Goal: Book appointment/travel/reservation

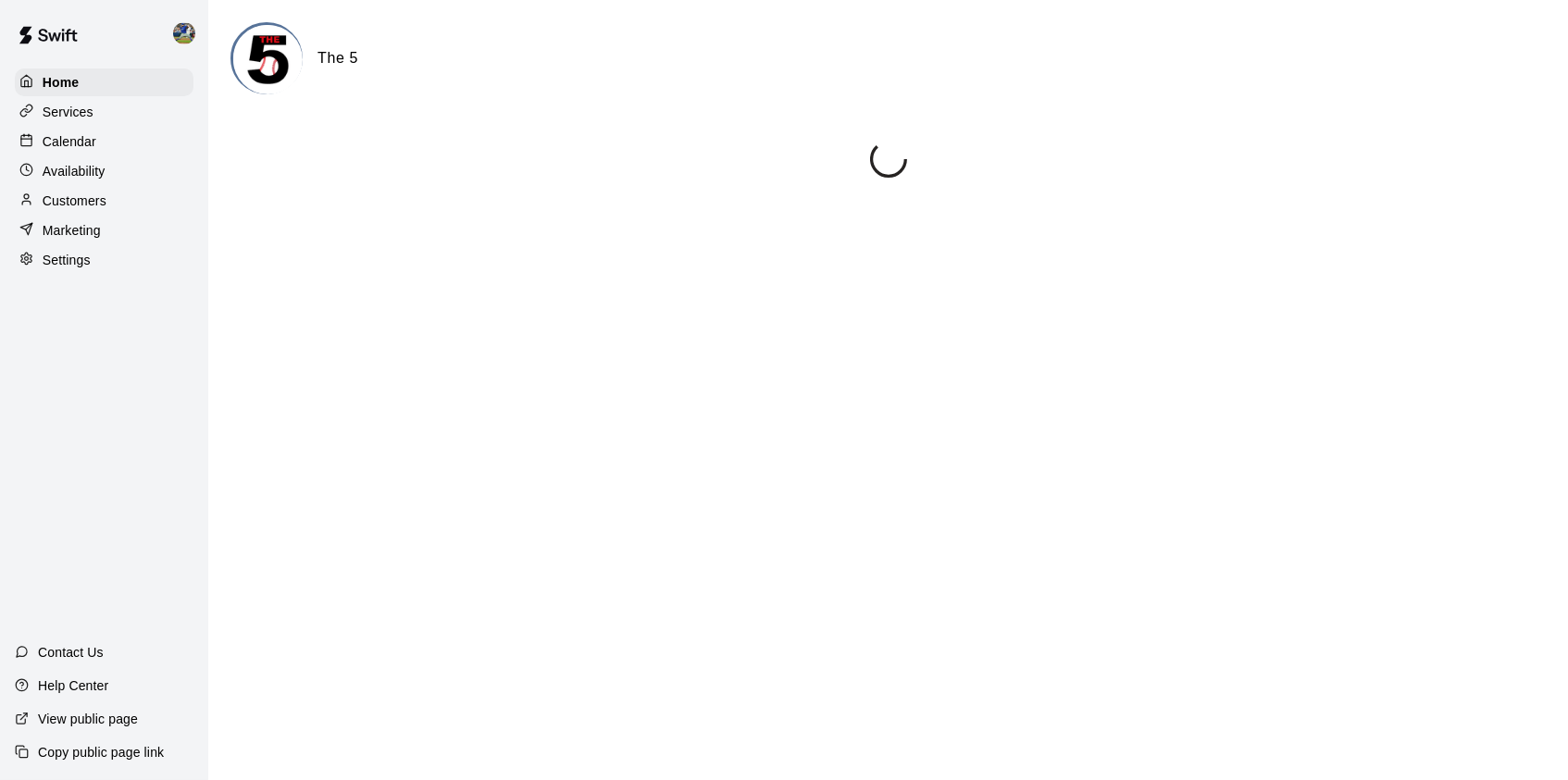
click at [140, 137] on div "Calendar" at bounding box center [104, 142] width 178 height 28
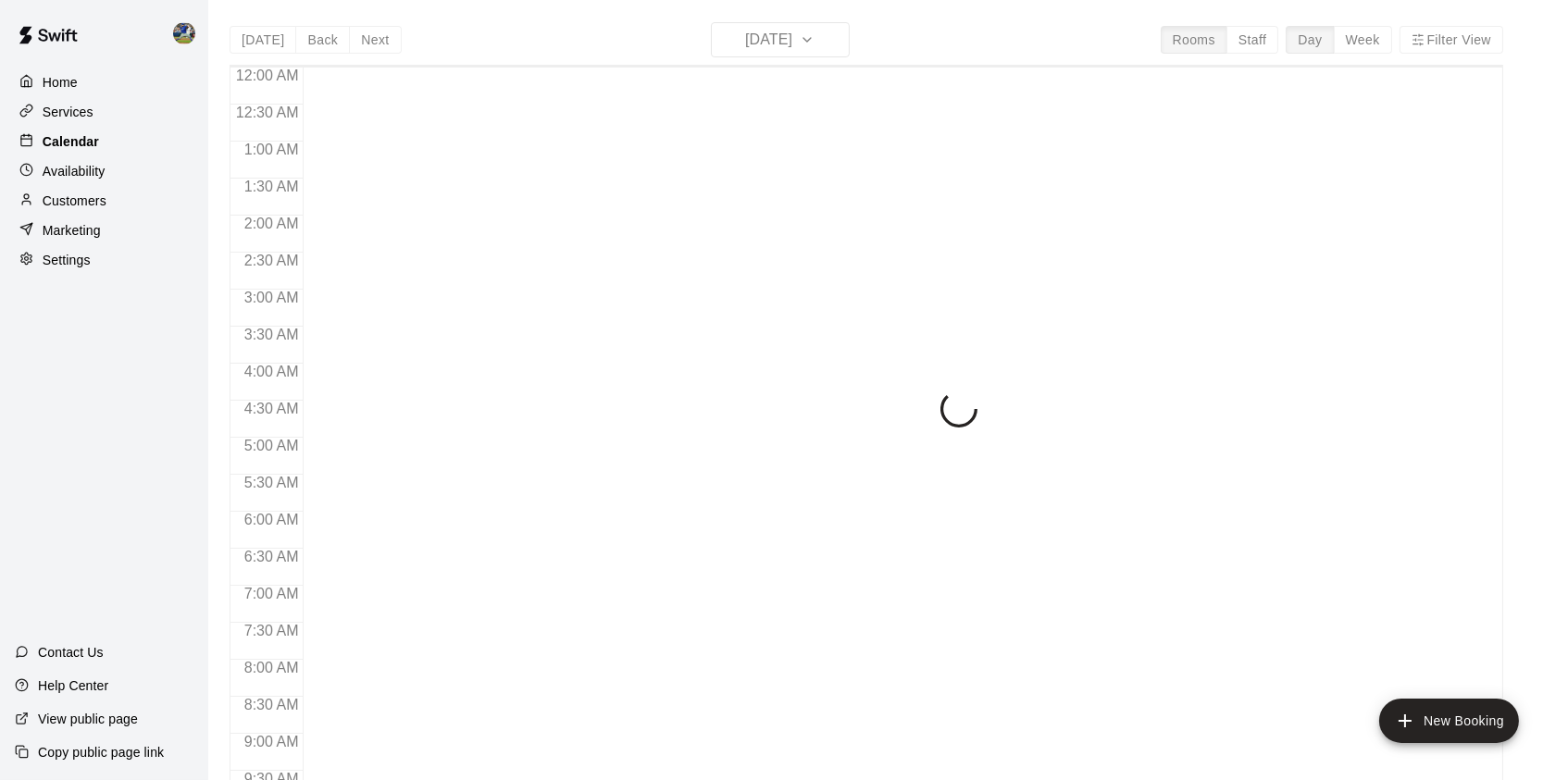
scroll to position [1043, 0]
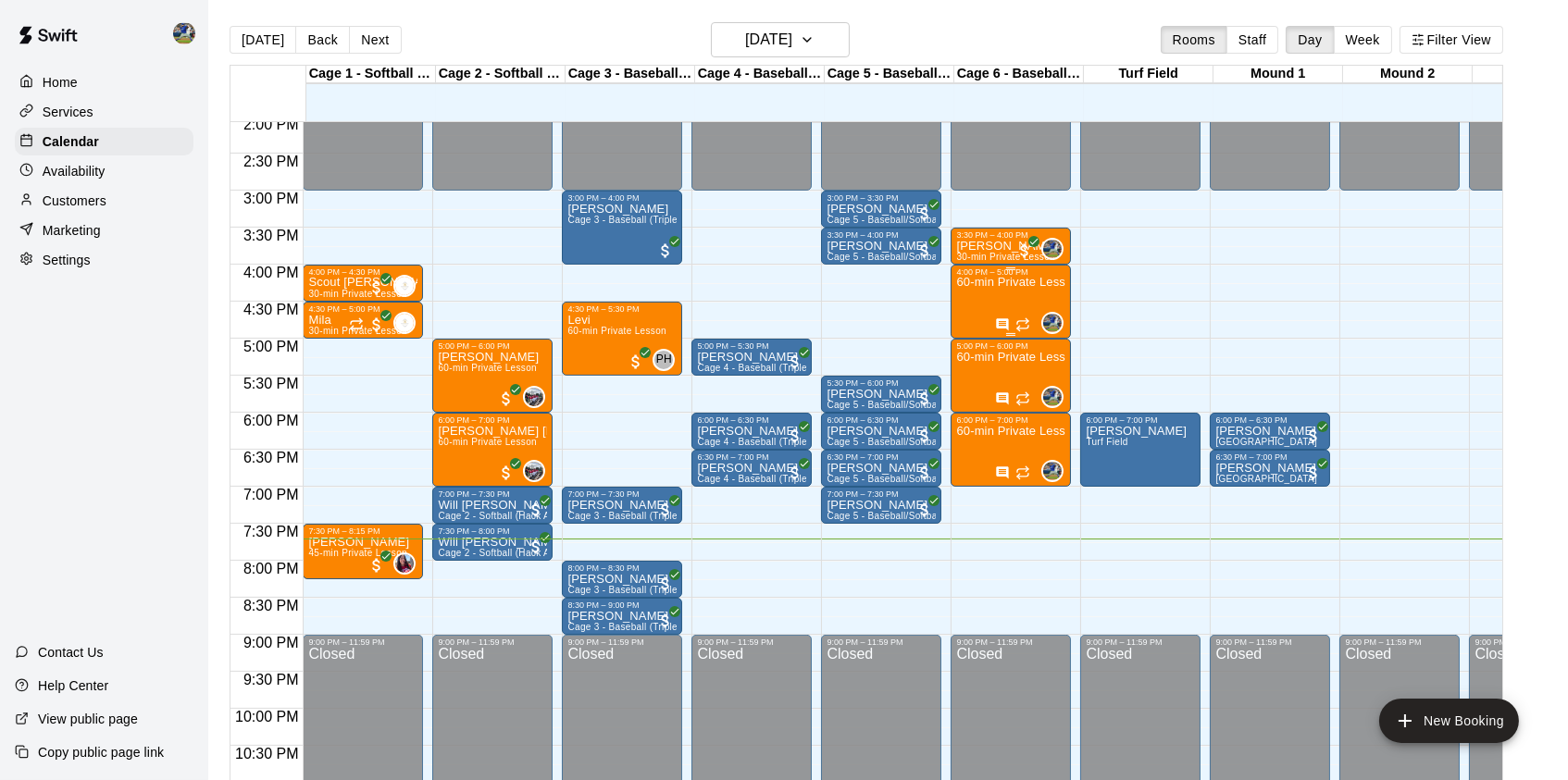
click at [1045, 294] on div "60-min Private Lesson" at bounding box center [1010, 666] width 109 height 780
click at [974, 354] on img "edit" at bounding box center [977, 343] width 22 height 22
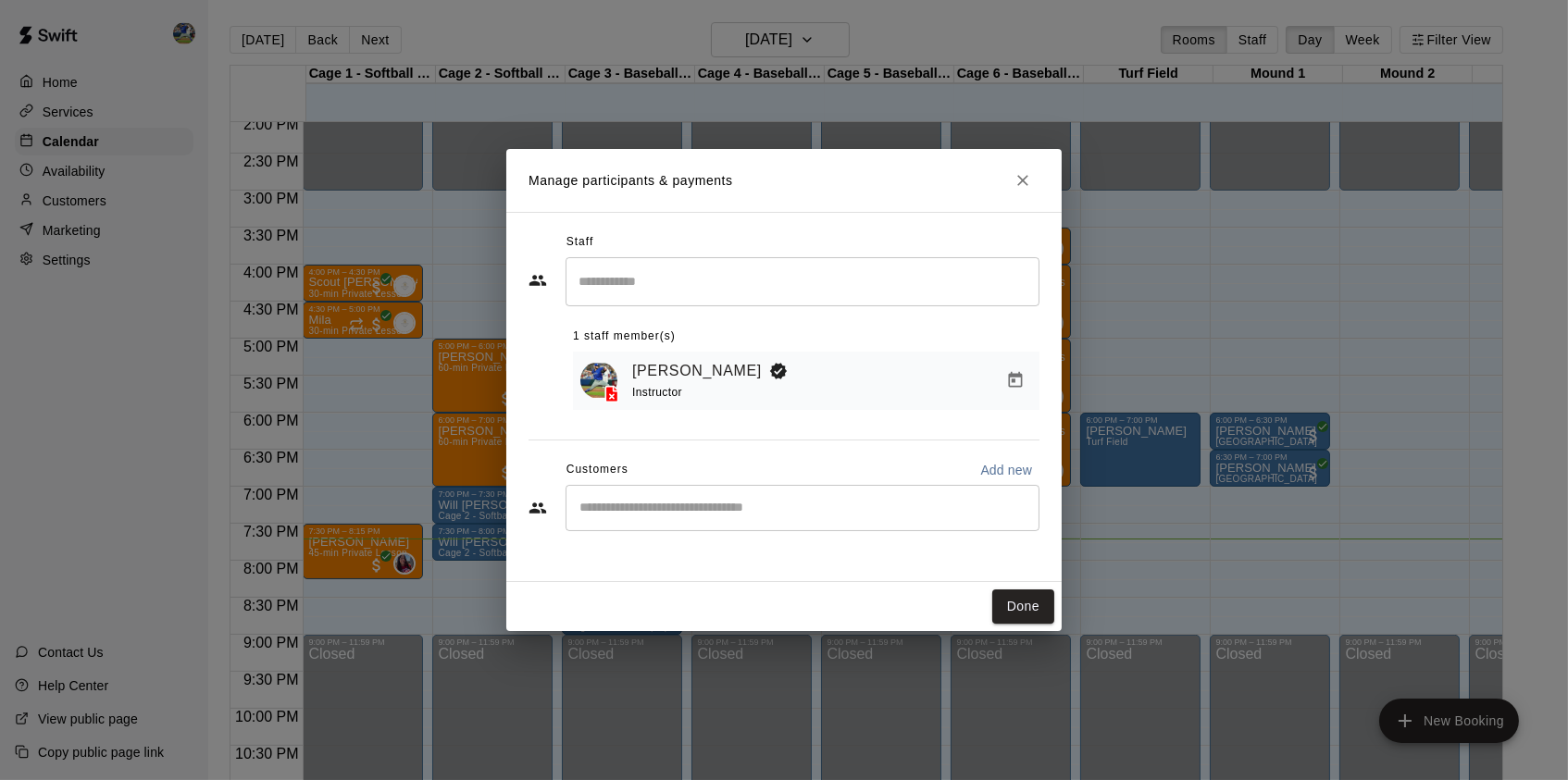
click at [842, 494] on div "​" at bounding box center [802, 507] width 474 height 46
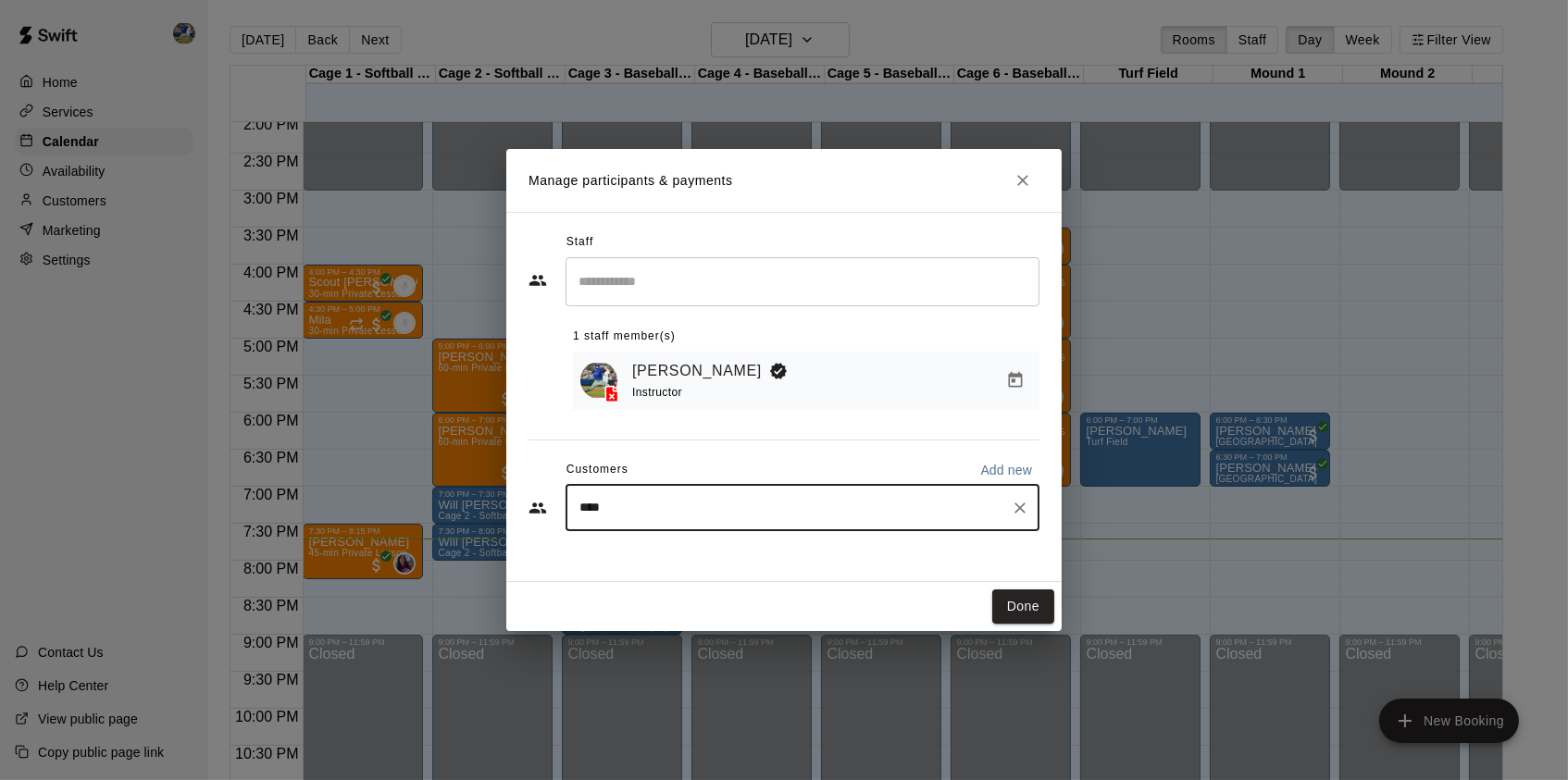
type input "*****"
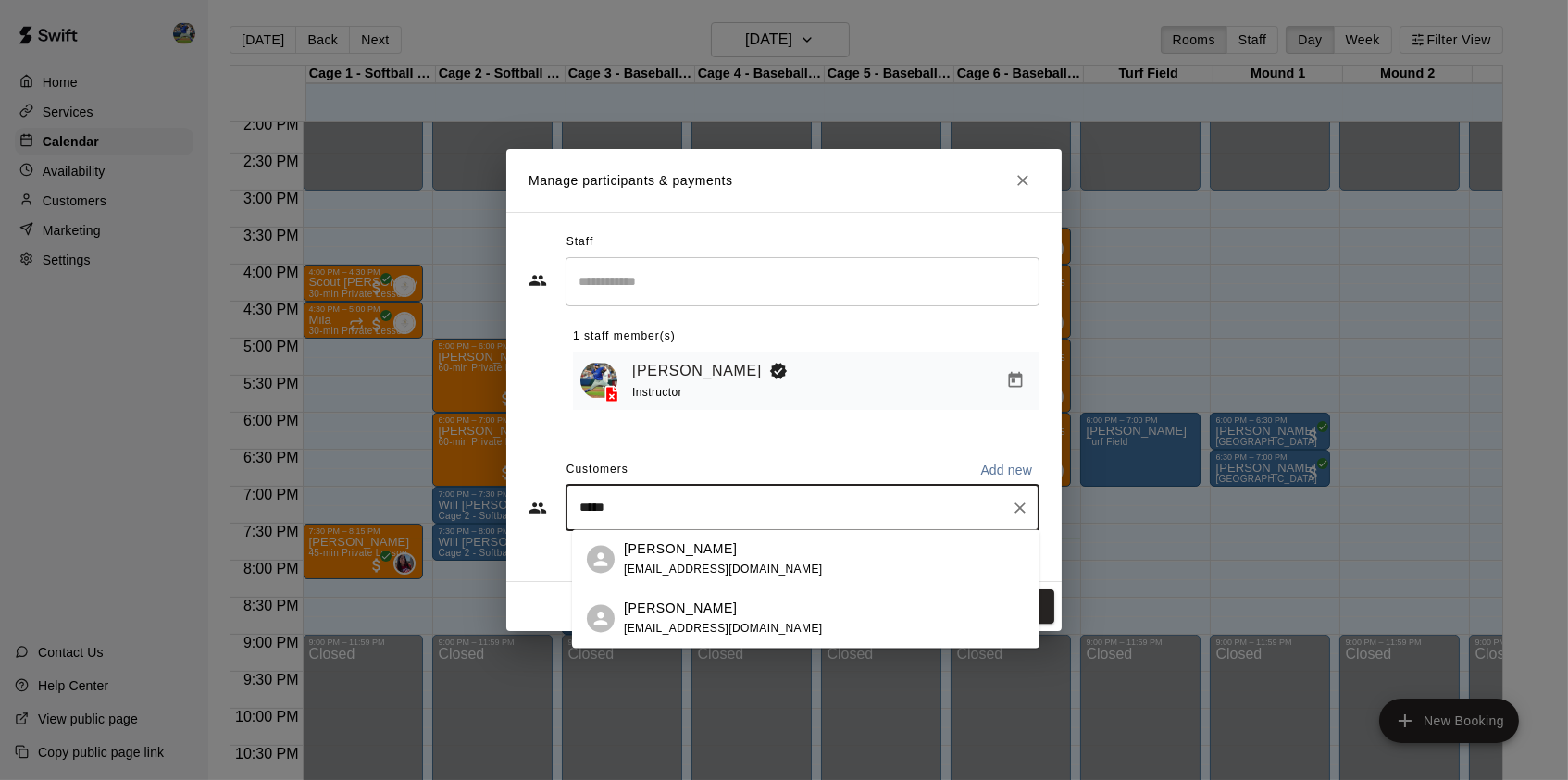
click at [821, 571] on div "[PERSON_NAME] [EMAIL_ADDRESS][DOMAIN_NAME]" at bounding box center [823, 559] width 401 height 39
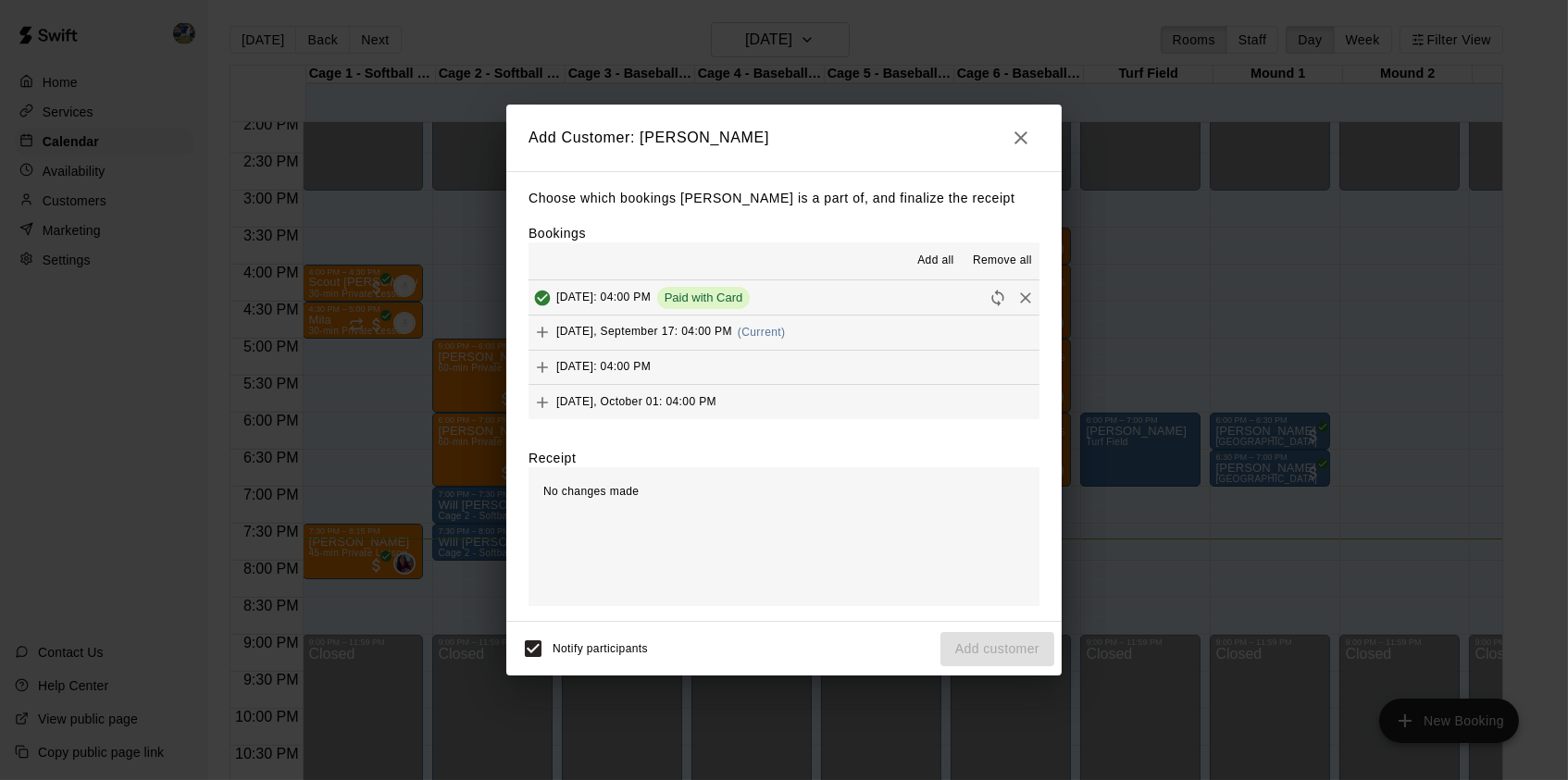
click at [666, 339] on span "[DATE], September 17: 04:00 PM" at bounding box center [643, 332] width 176 height 13
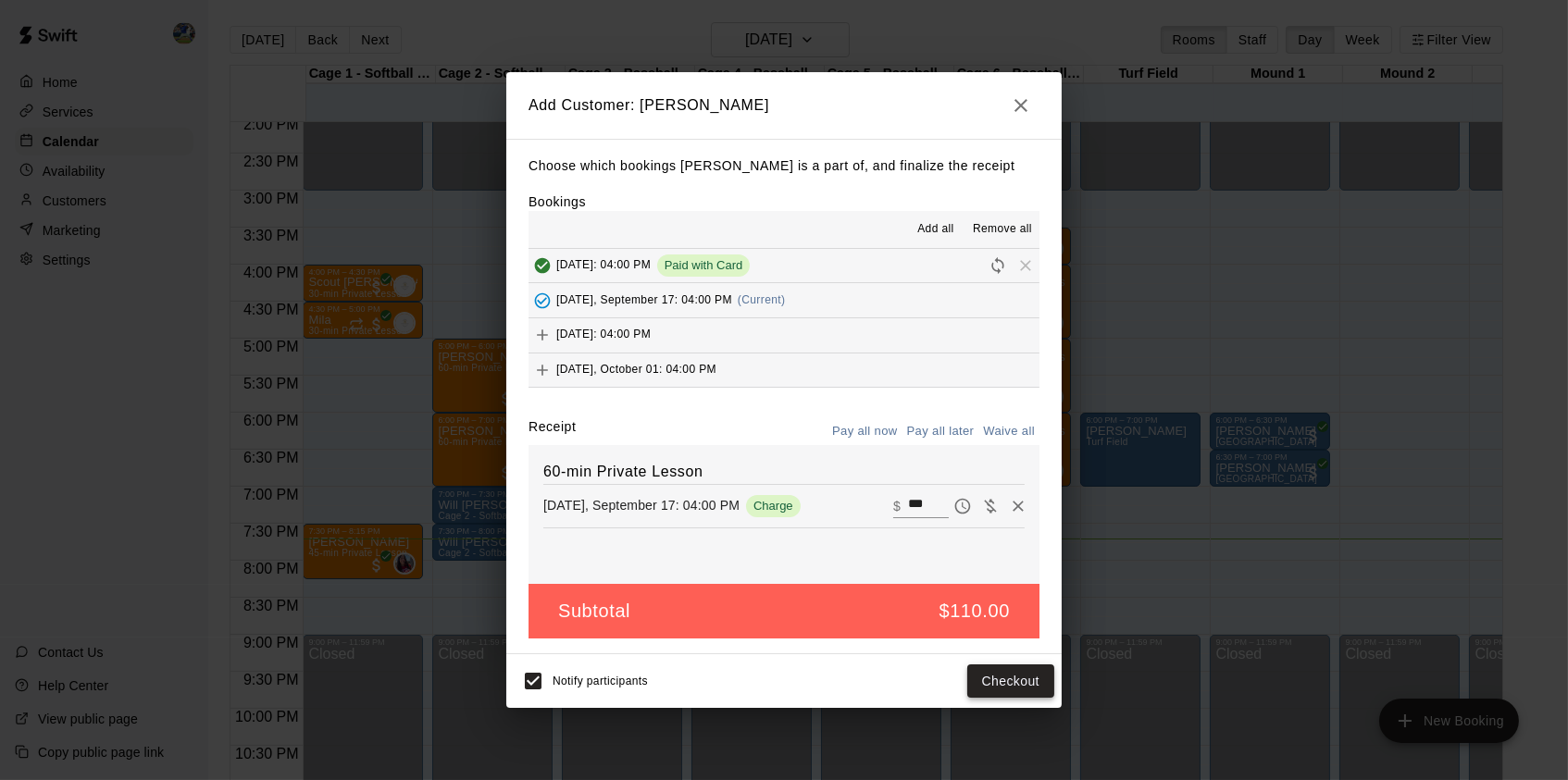
click at [1000, 677] on button "Checkout" at bounding box center [1010, 681] width 87 height 34
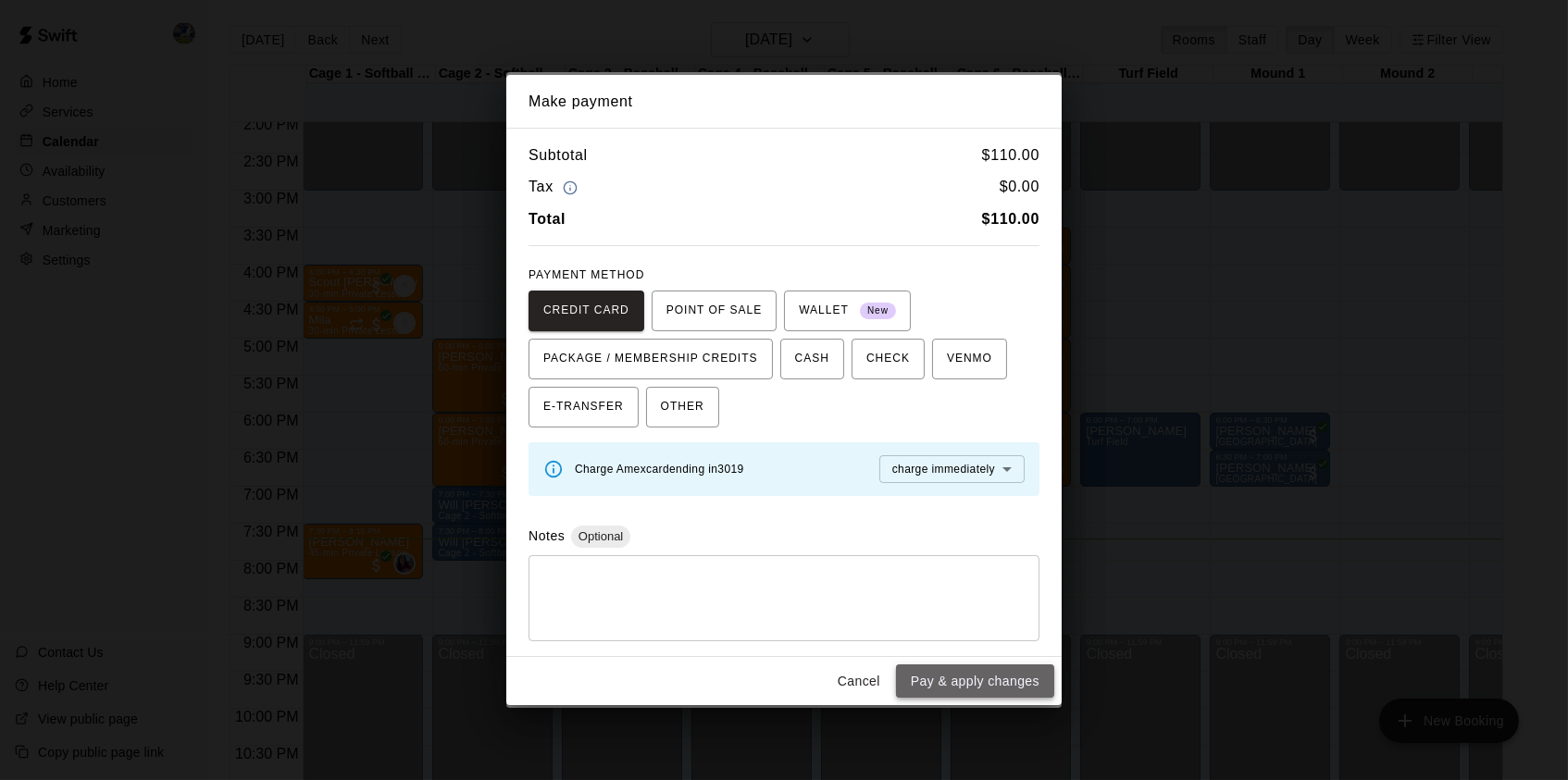
click at [989, 677] on button "Pay & apply changes" at bounding box center [975, 681] width 159 height 34
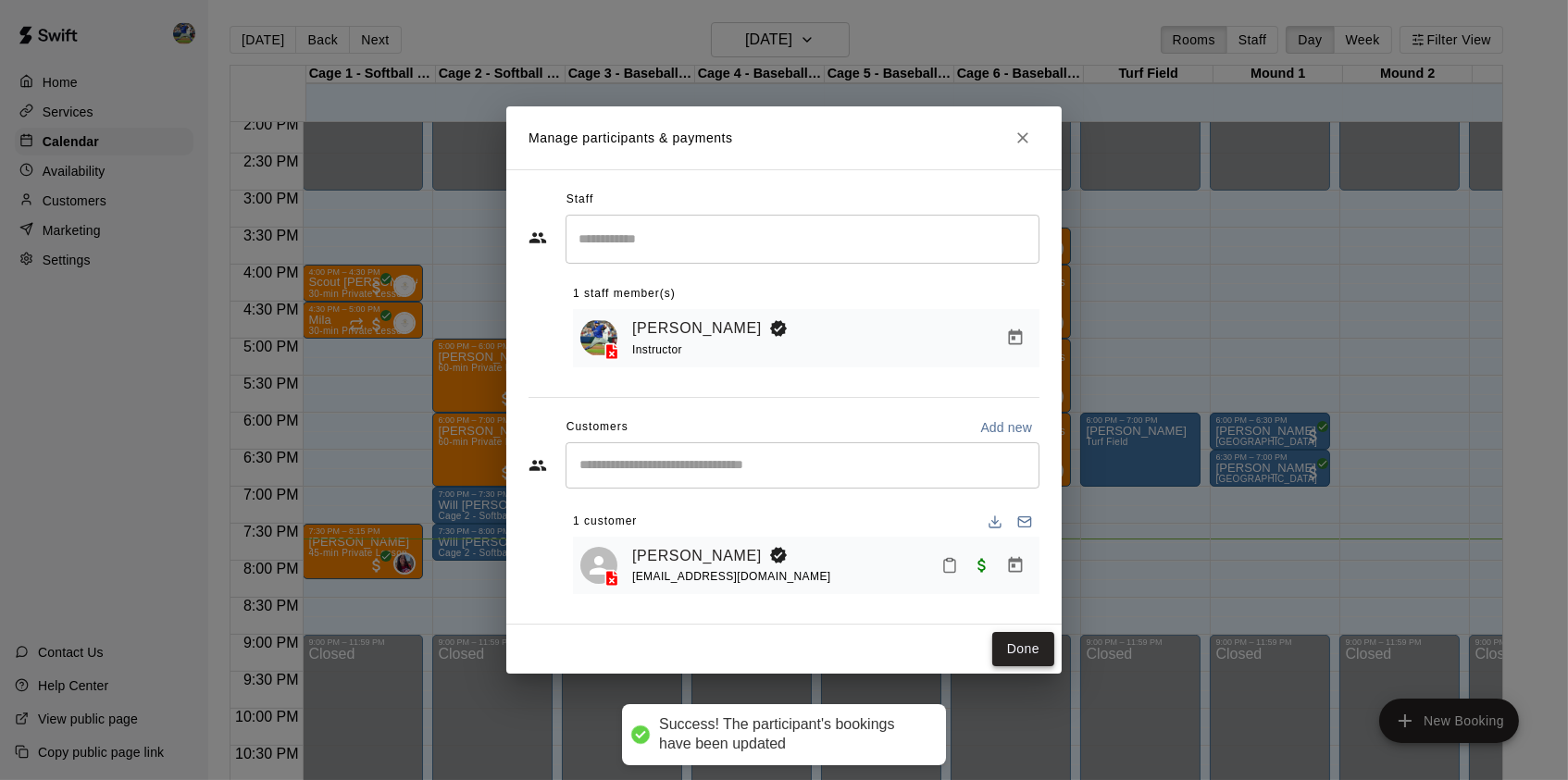
click at [1021, 661] on button "Done" at bounding box center [1023, 649] width 62 height 34
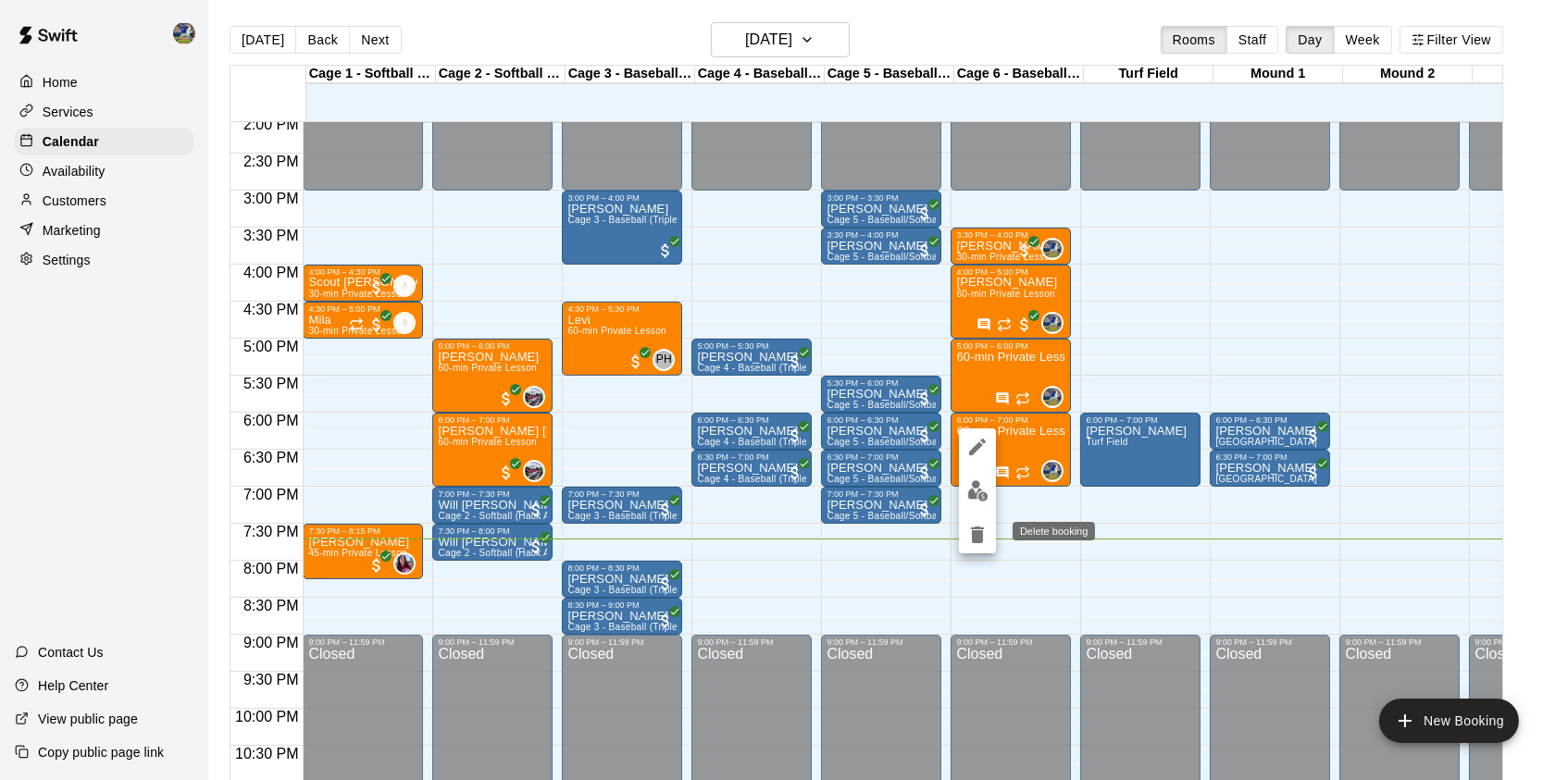
click at [984, 534] on icon "delete" at bounding box center [977, 535] width 23 height 23
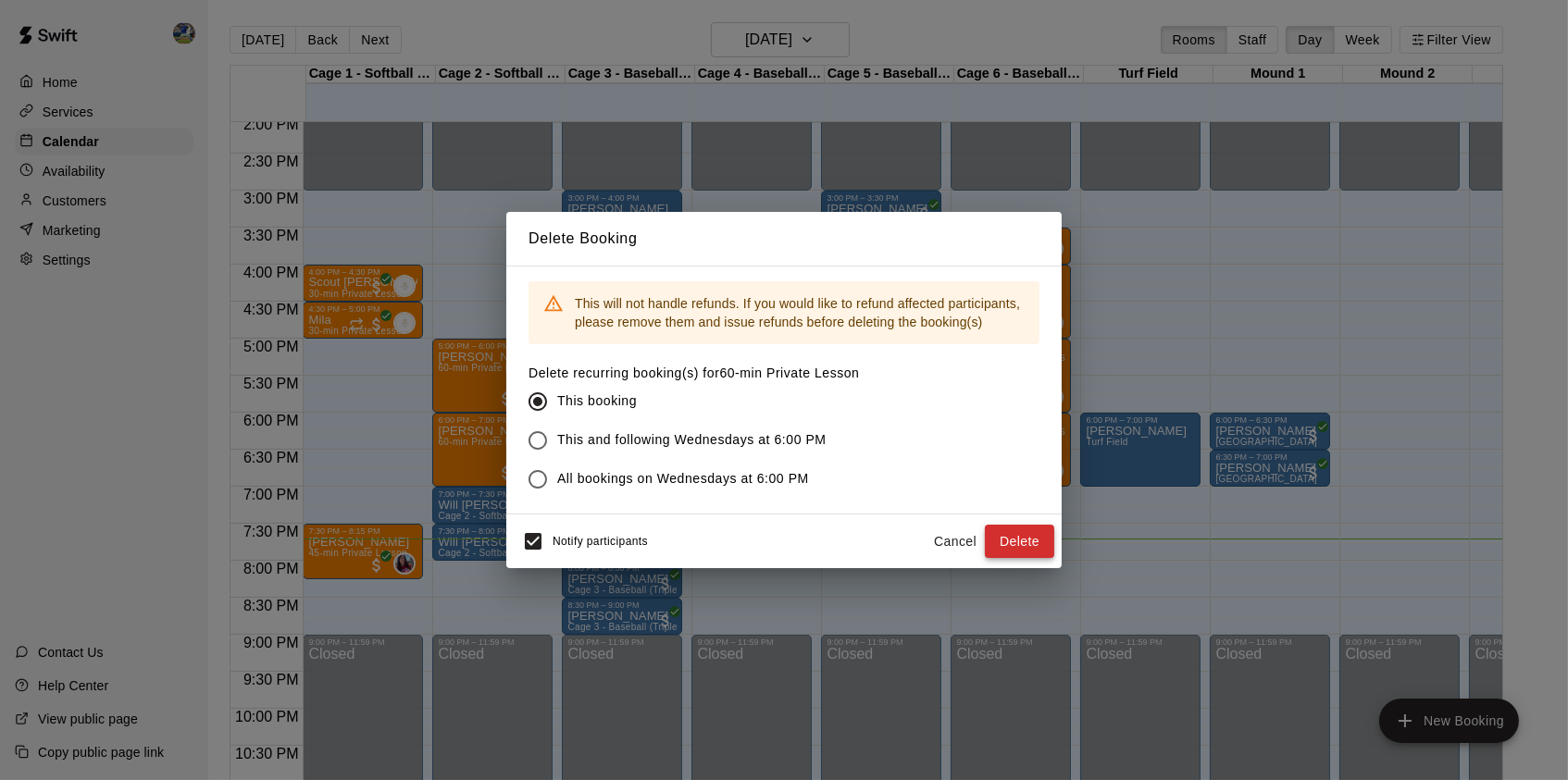
click at [1017, 552] on button "Delete" at bounding box center [1020, 542] width 69 height 34
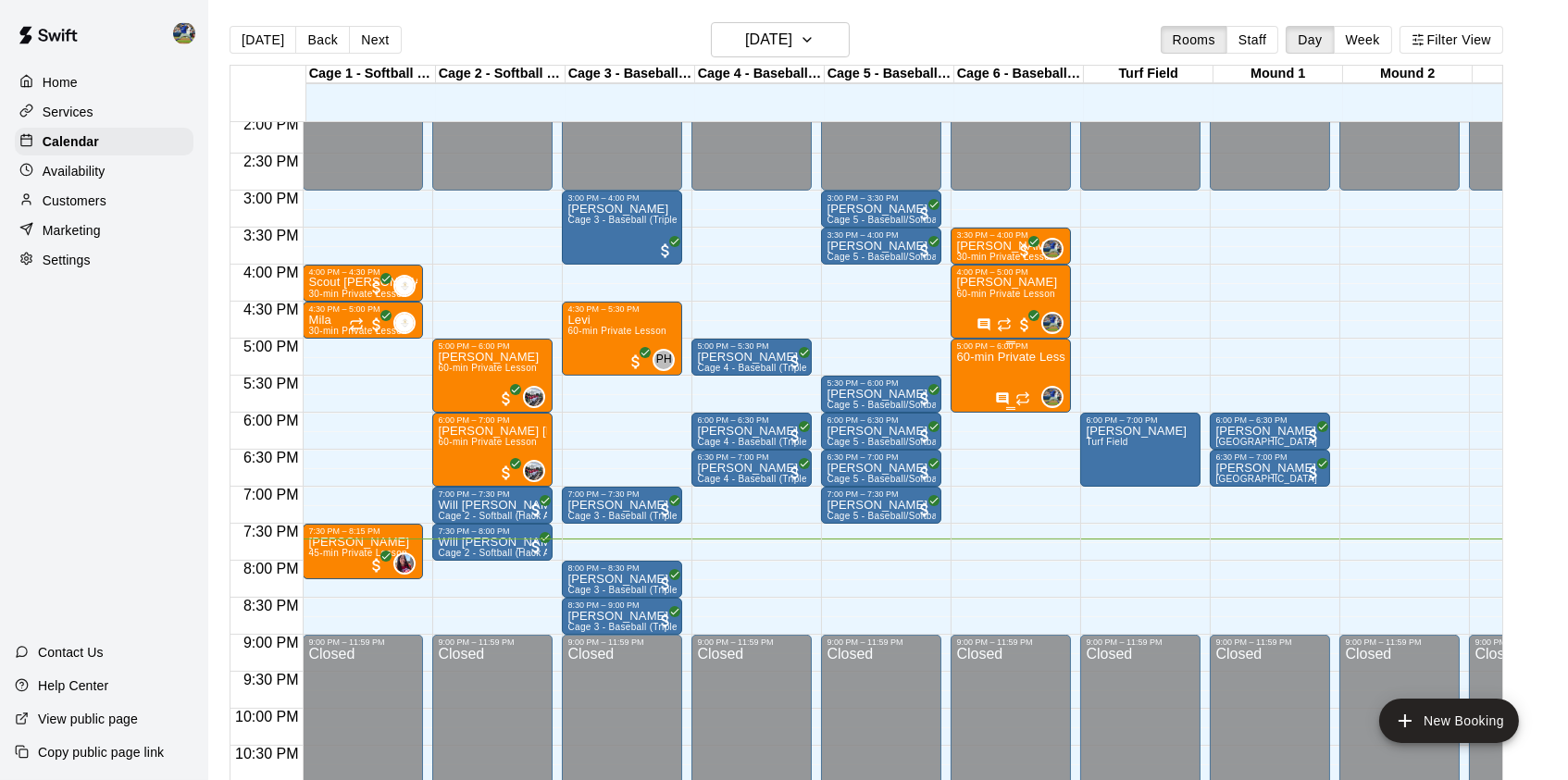
click at [1014, 374] on div "60-min Private Lesson" at bounding box center [1010, 741] width 109 height 780
click at [974, 465] on icon "delete" at bounding box center [977, 461] width 13 height 17
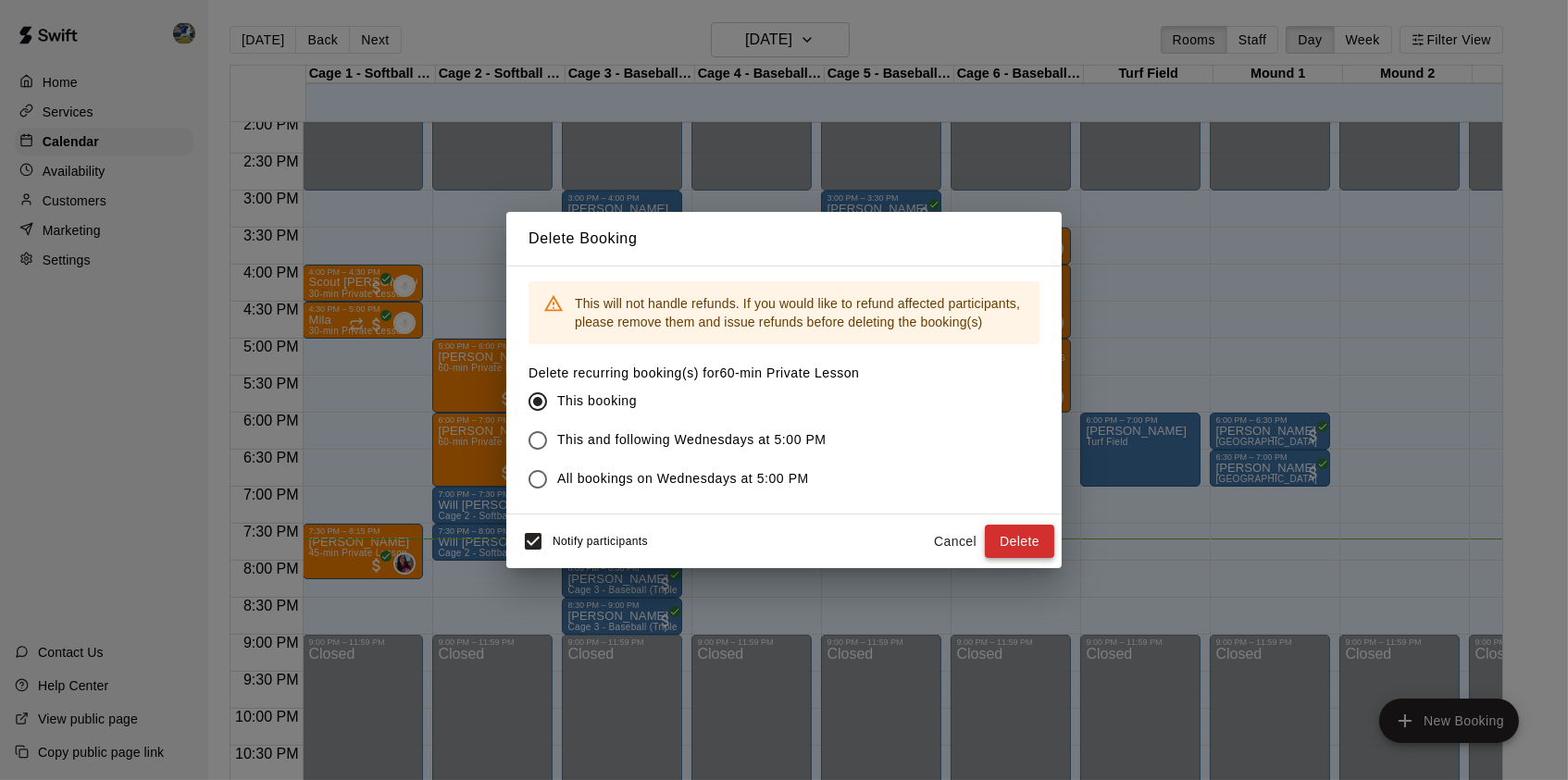
click at [1008, 547] on button "Delete" at bounding box center [1020, 542] width 69 height 34
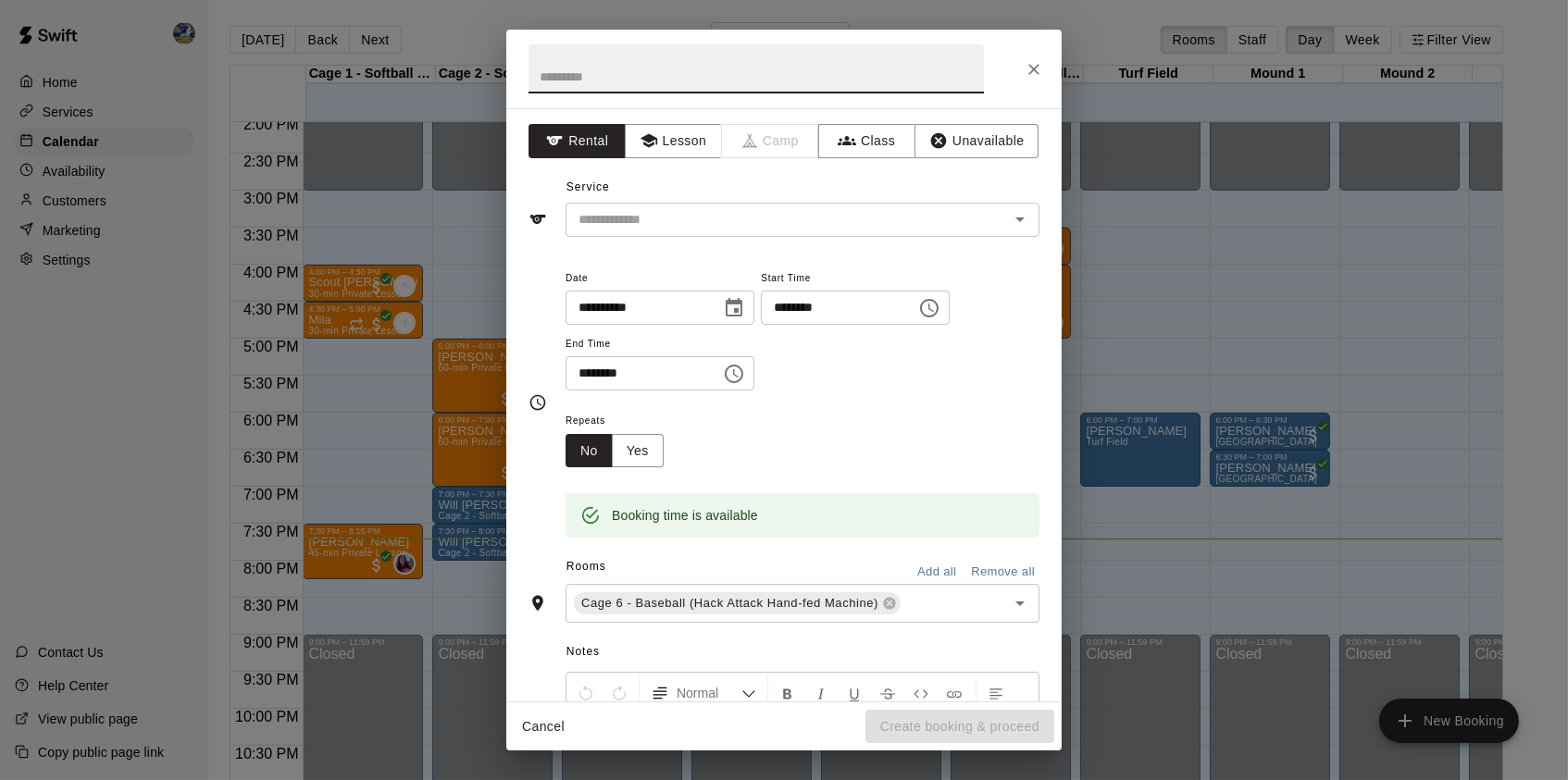
click at [731, 141] on span "Camp" at bounding box center [770, 141] width 97 height 34
click at [714, 144] on button "Lesson" at bounding box center [672, 141] width 97 height 34
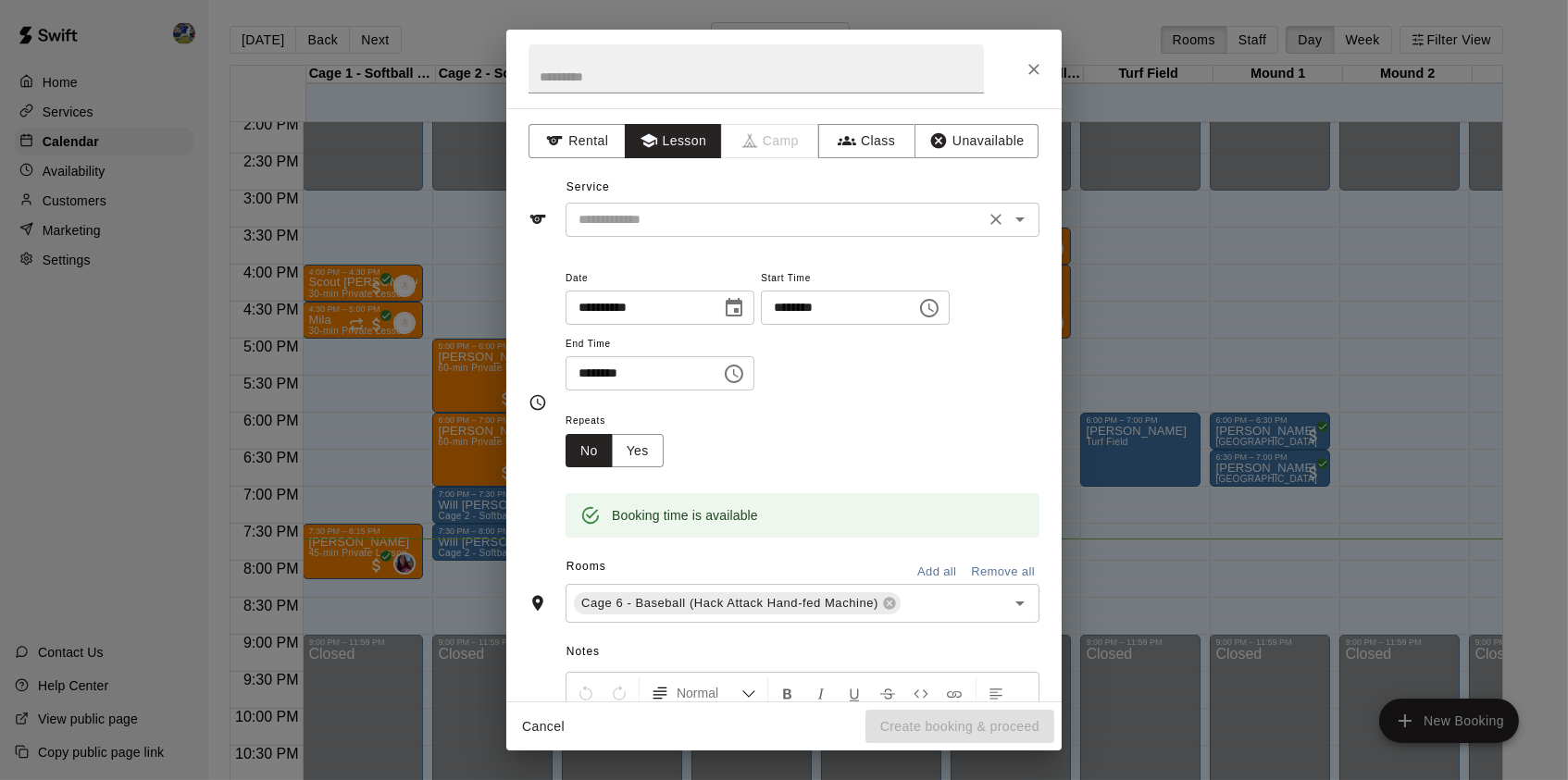
click at [714, 205] on div "​" at bounding box center [802, 220] width 474 height 34
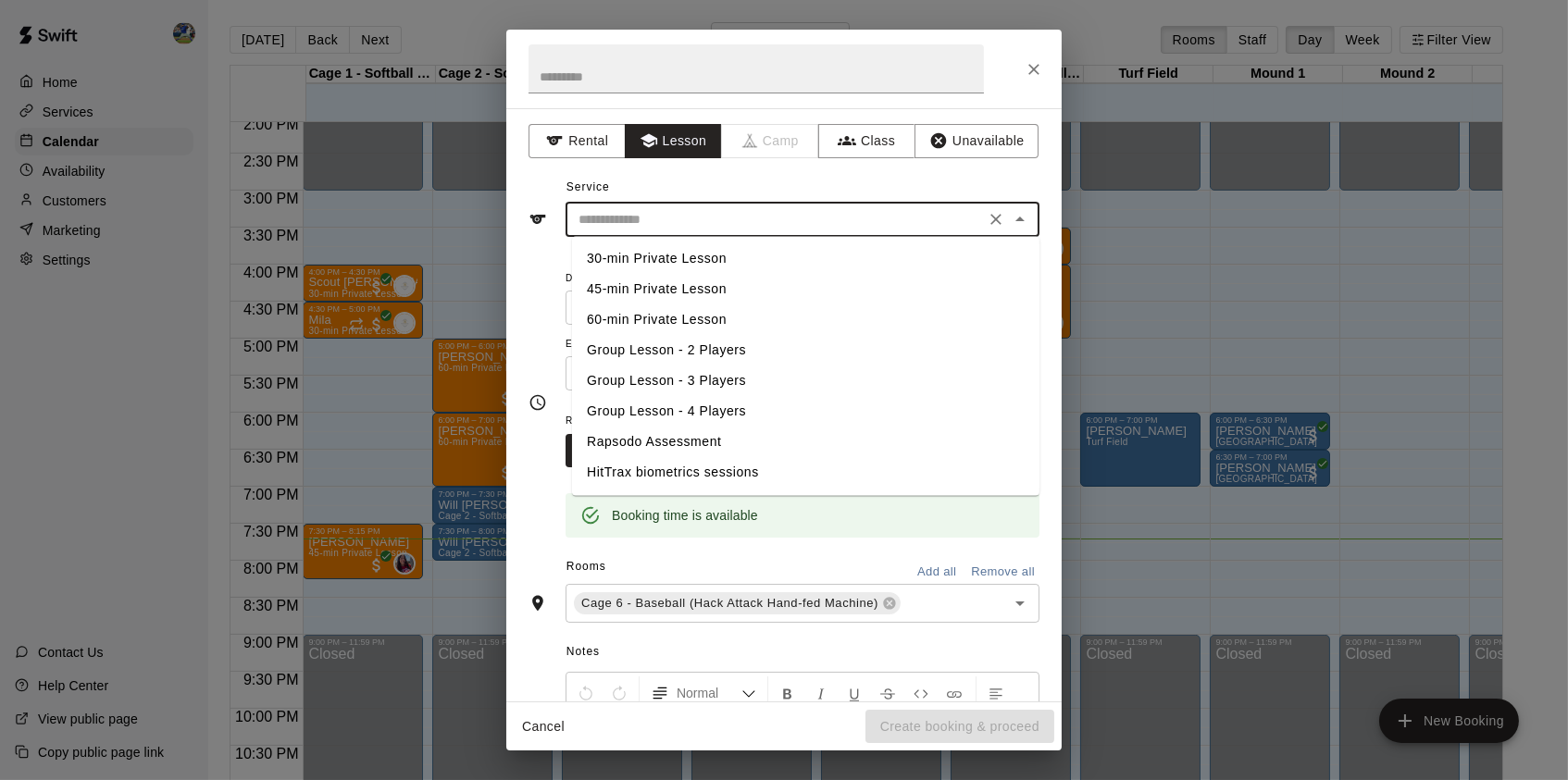
click at [698, 257] on li "30-min Private Lesson" at bounding box center [806, 259] width 468 height 31
type input "**********"
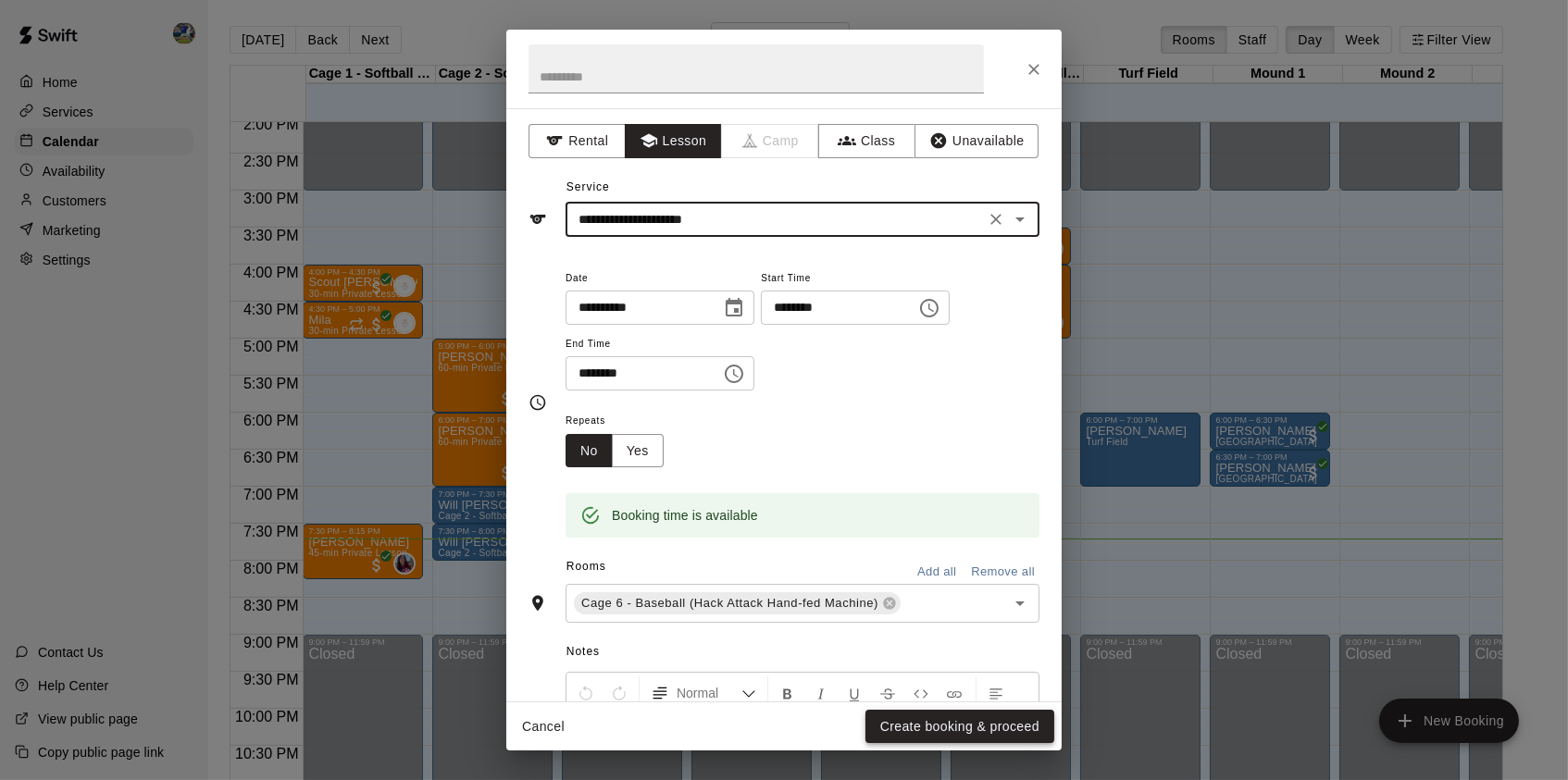
click at [902, 731] on button "Create booking & proceed" at bounding box center [960, 726] width 189 height 34
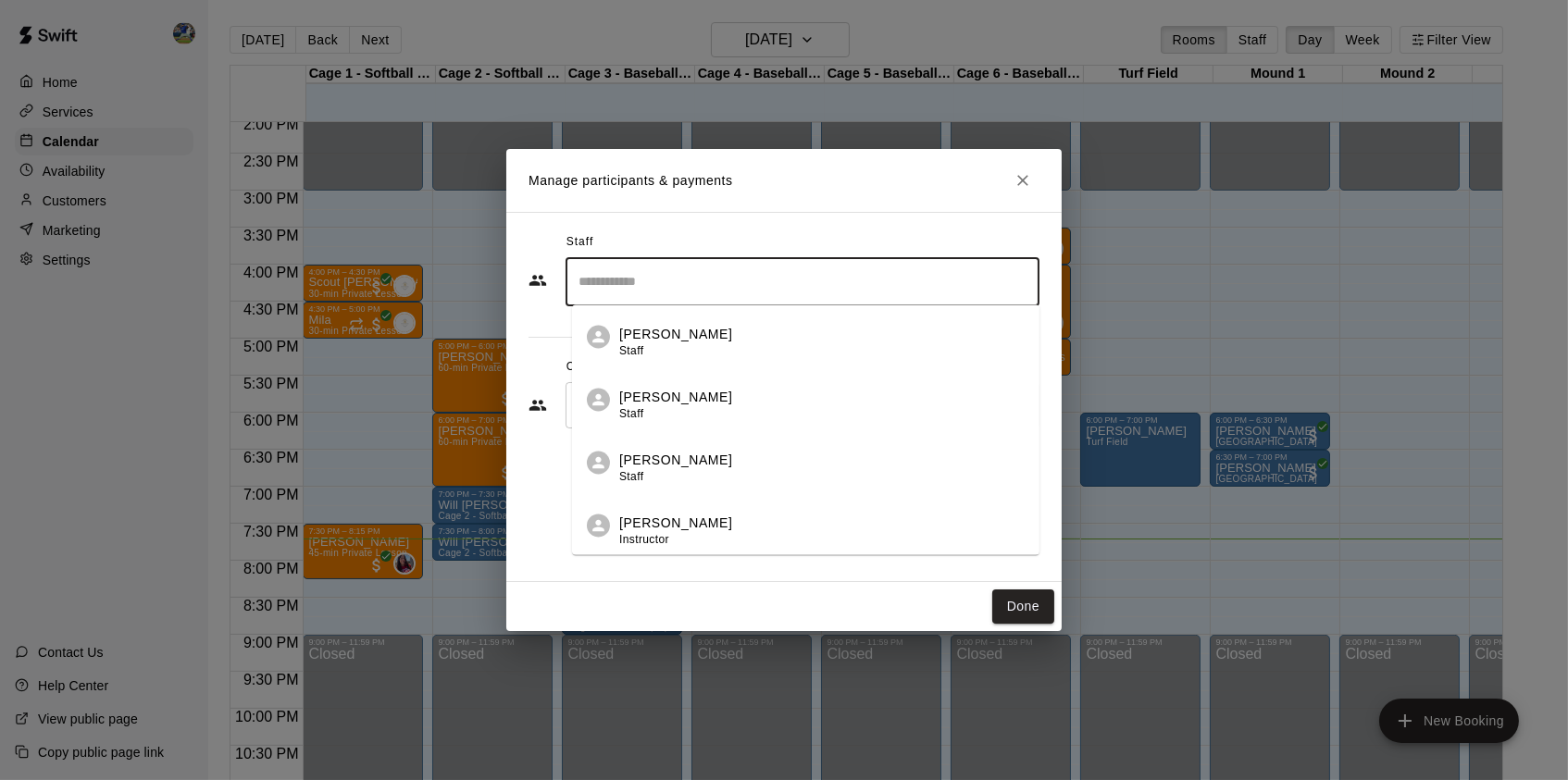
click at [869, 294] on input "Search staff" at bounding box center [802, 282] width 457 height 32
click at [774, 411] on div "[PERSON_NAME] Instructor" at bounding box center [822, 405] width 406 height 36
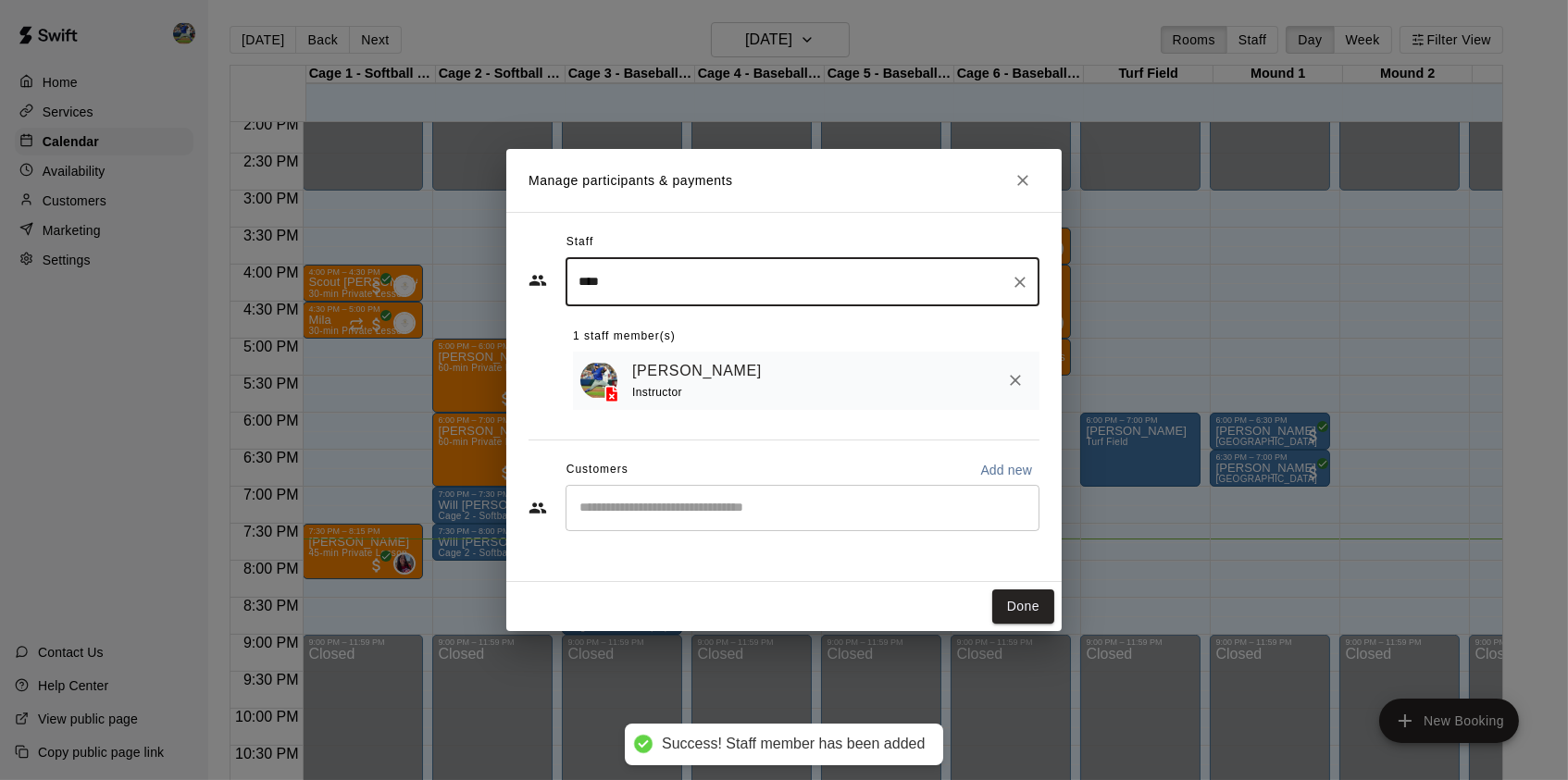
click at [784, 484] on div "​" at bounding box center [802, 507] width 474 height 46
type input "****"
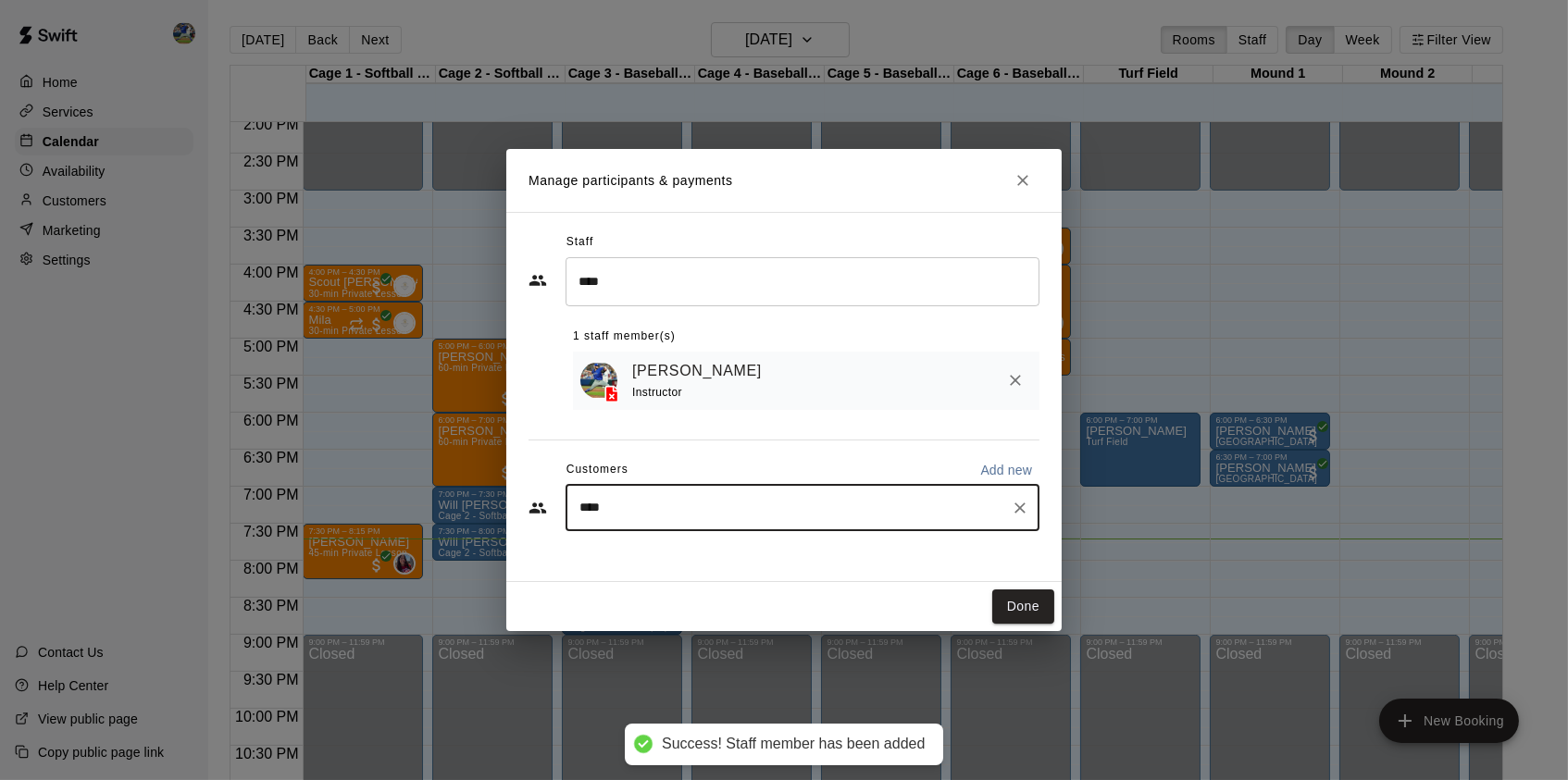
type input "*****"
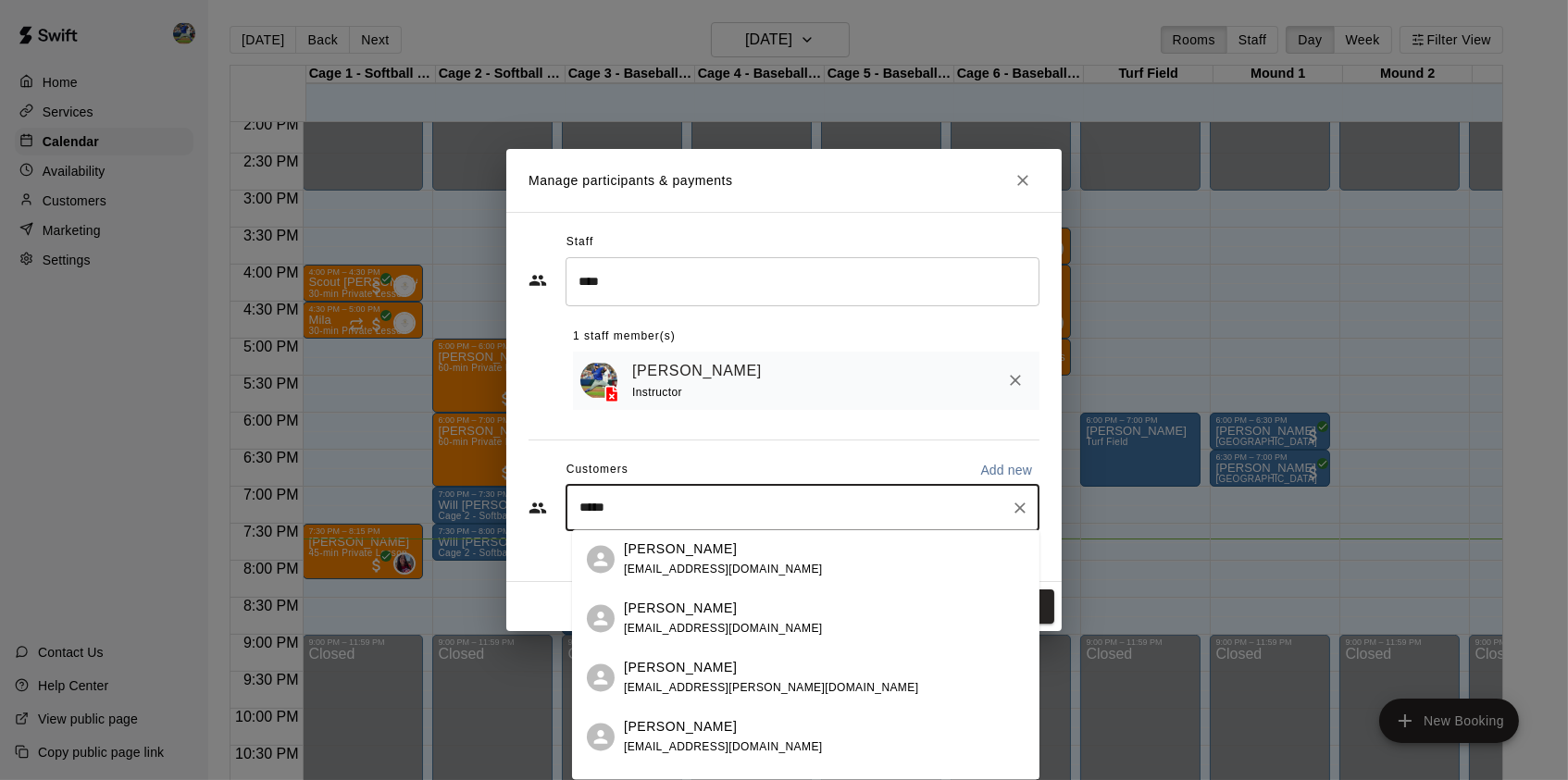
click at [747, 649] on div "[PERSON_NAME] [PERSON_NAME][EMAIL_ADDRESS][PERSON_NAME][DOMAIN_NAME]" at bounding box center [806, 678] width 468 height 59
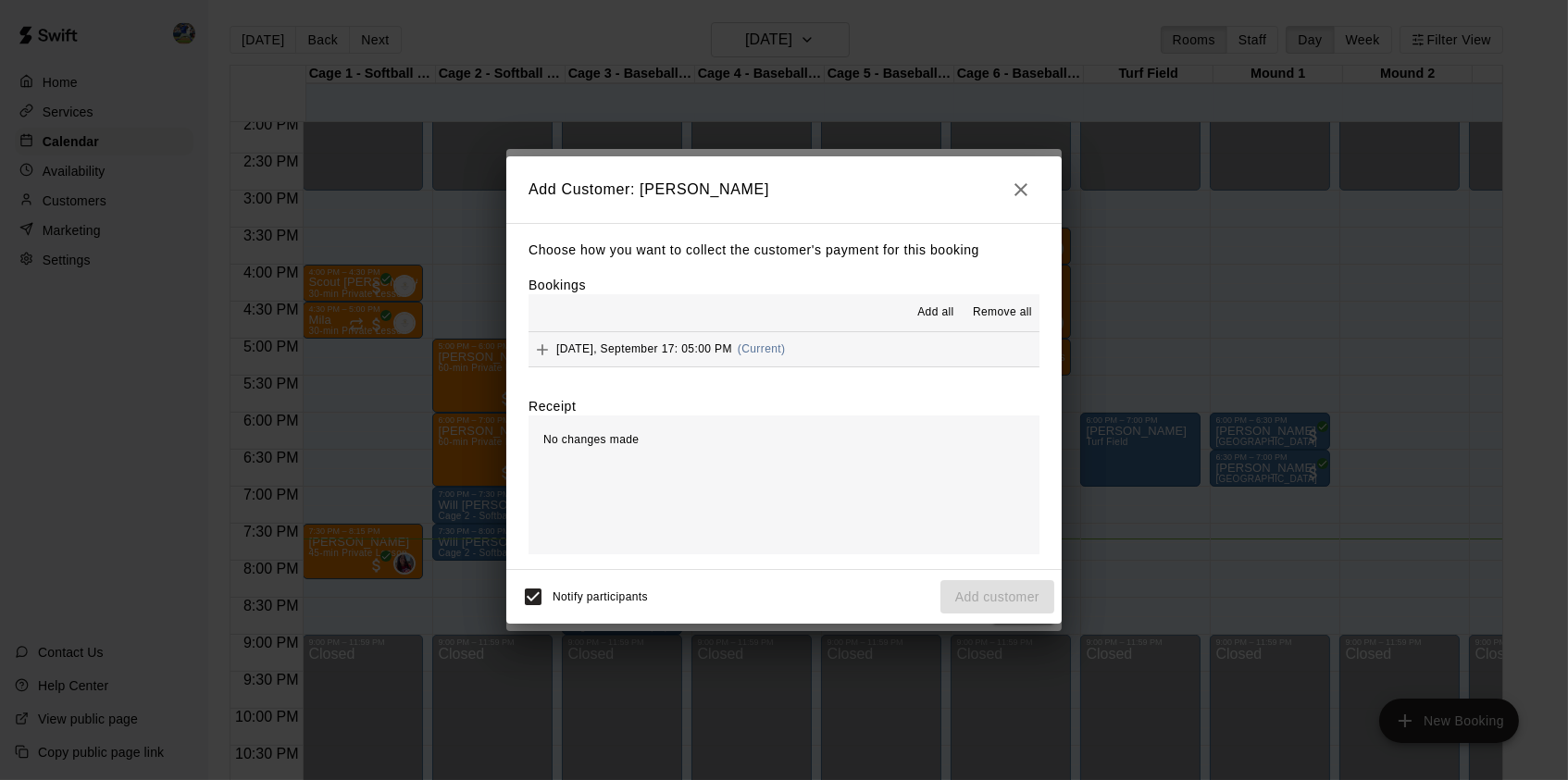
click at [679, 347] on span "[DATE], September 17: 05:00 PM" at bounding box center [643, 349] width 176 height 13
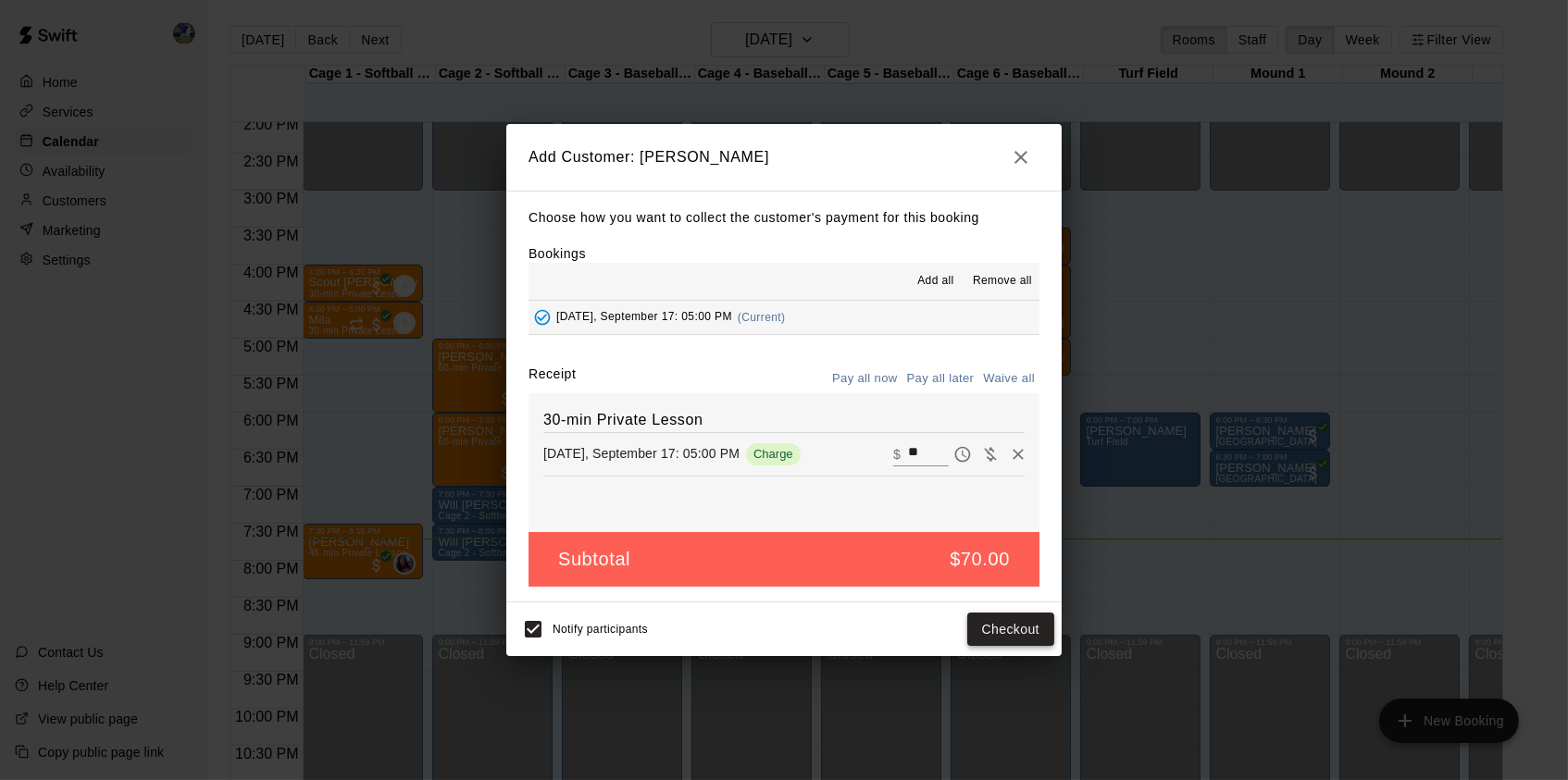
click at [1006, 626] on button "Checkout" at bounding box center [1010, 629] width 87 height 34
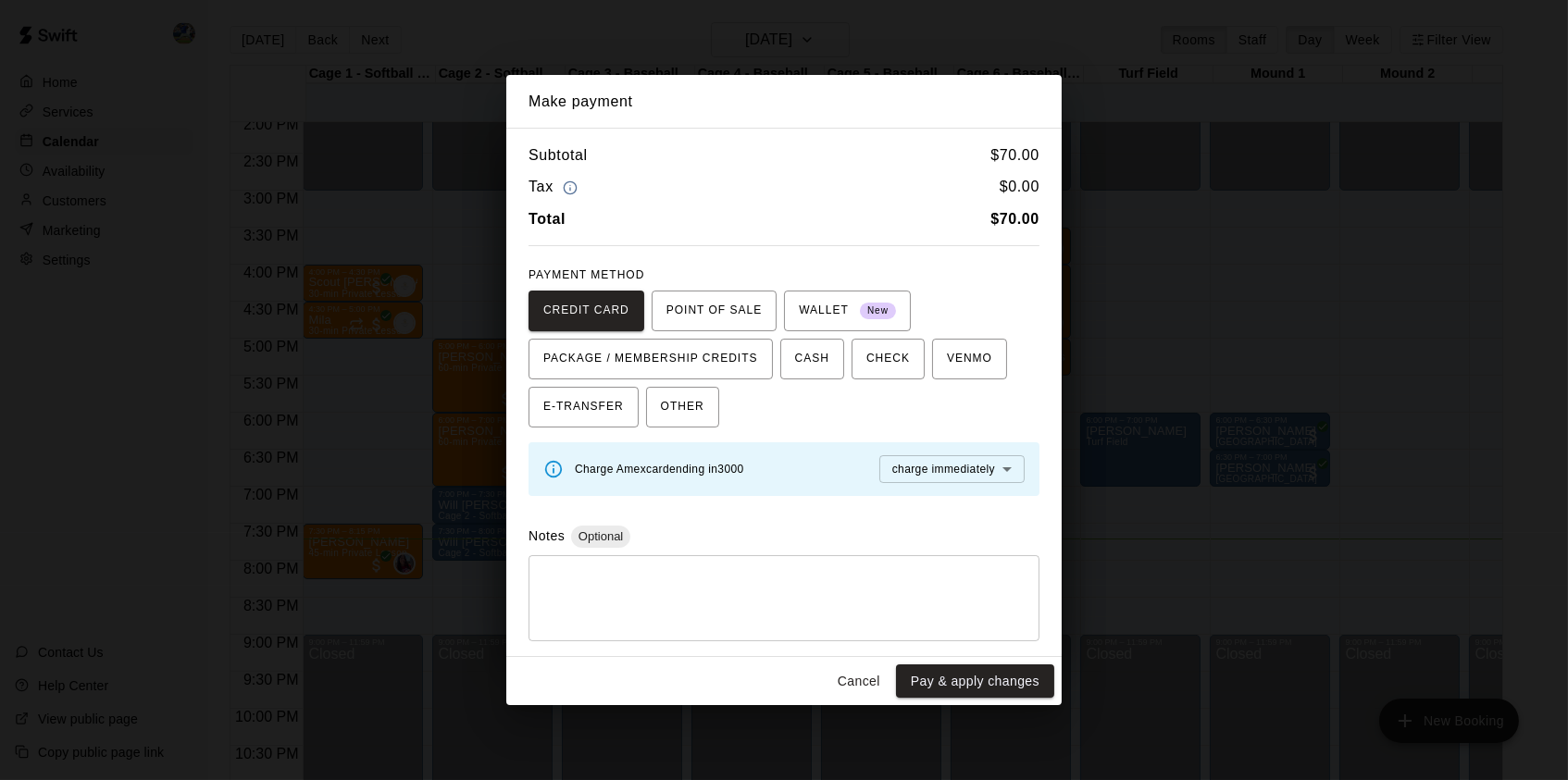
click at [983, 657] on div "Cancel Pay & apply changes" at bounding box center [783, 681] width 555 height 49
click at [982, 670] on button "Pay & apply changes" at bounding box center [975, 681] width 159 height 34
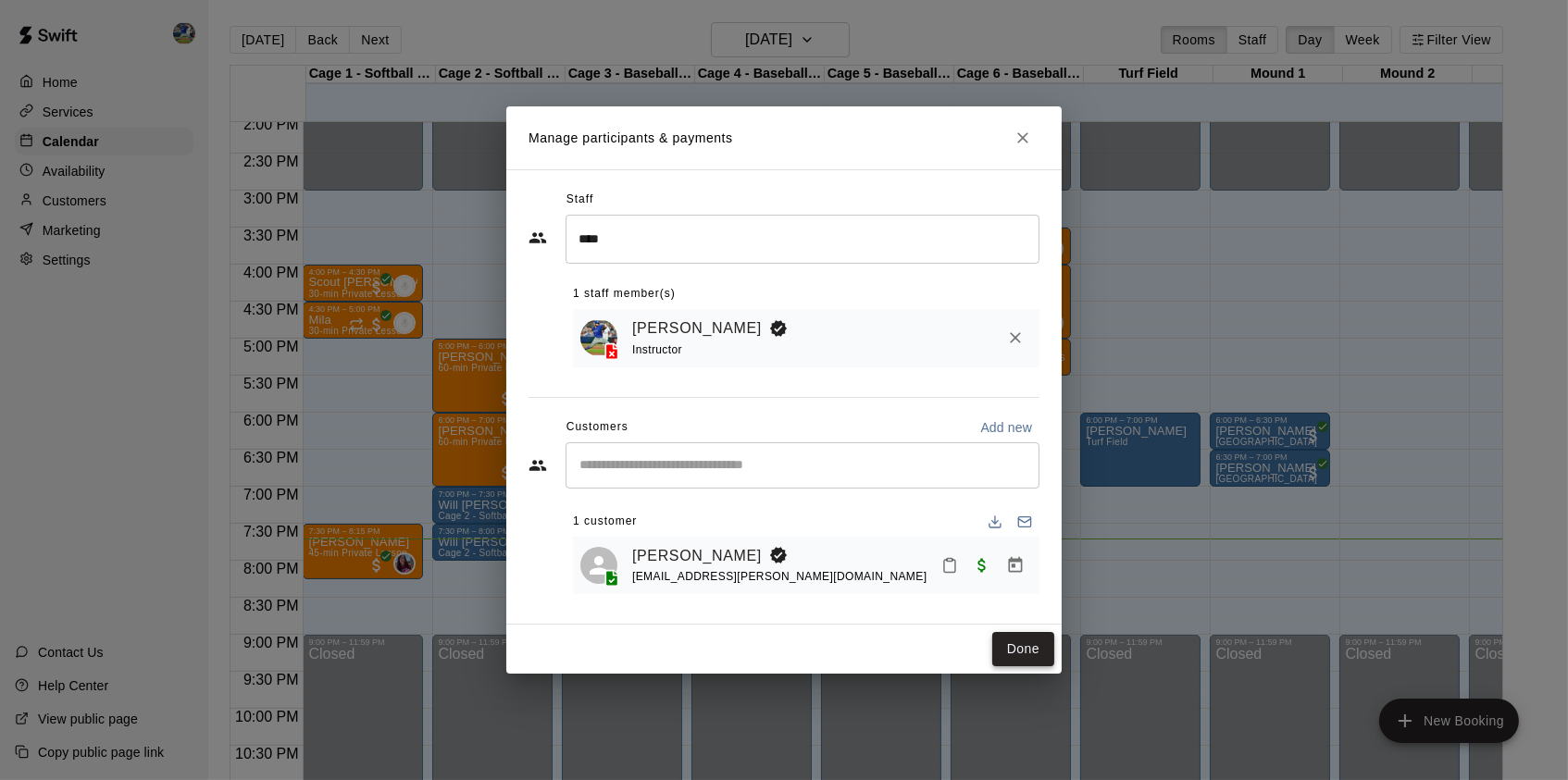
click at [1013, 657] on button "Done" at bounding box center [1023, 649] width 62 height 34
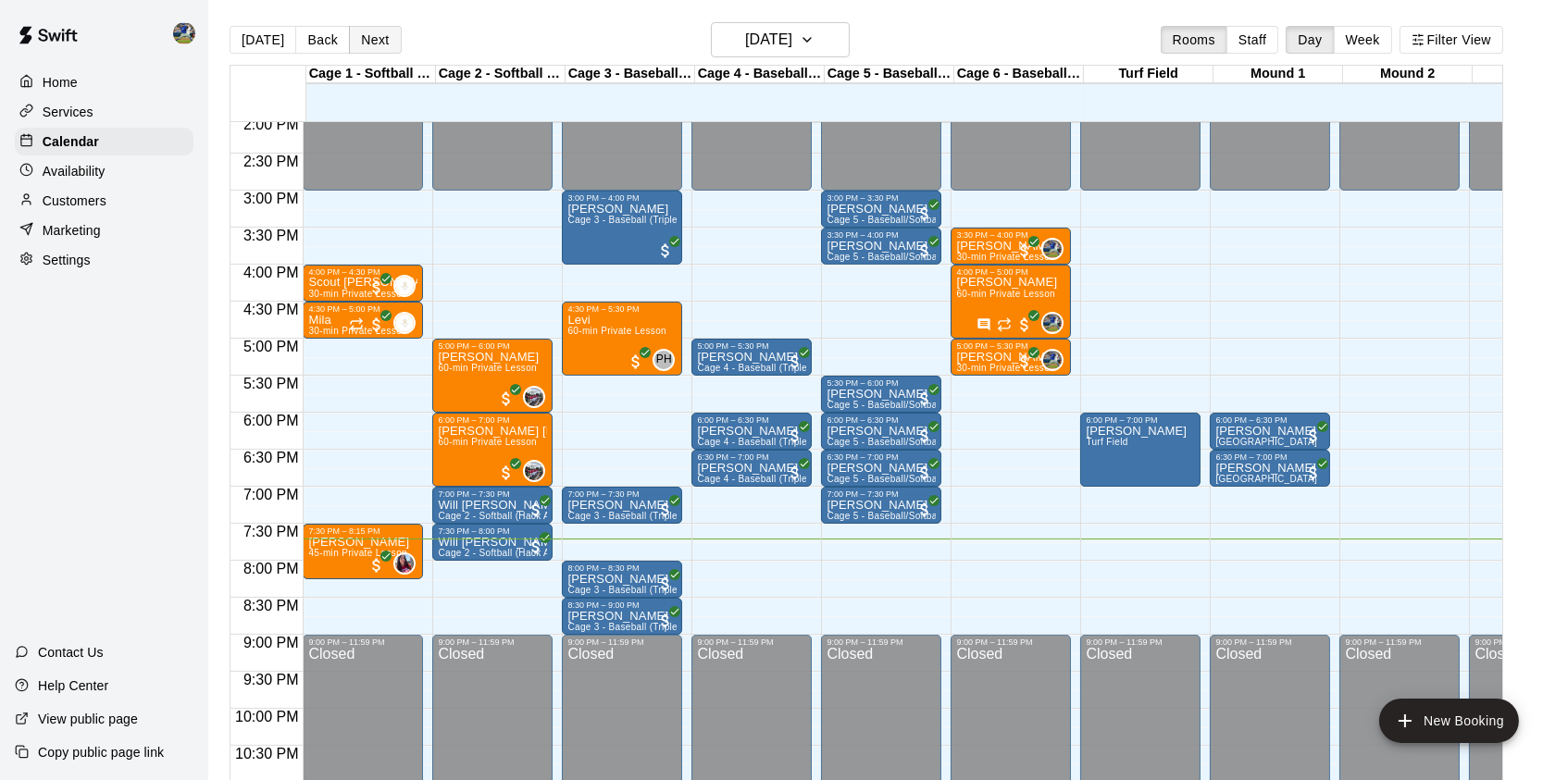
click at [377, 51] on button "Next" at bounding box center [375, 40] width 52 height 28
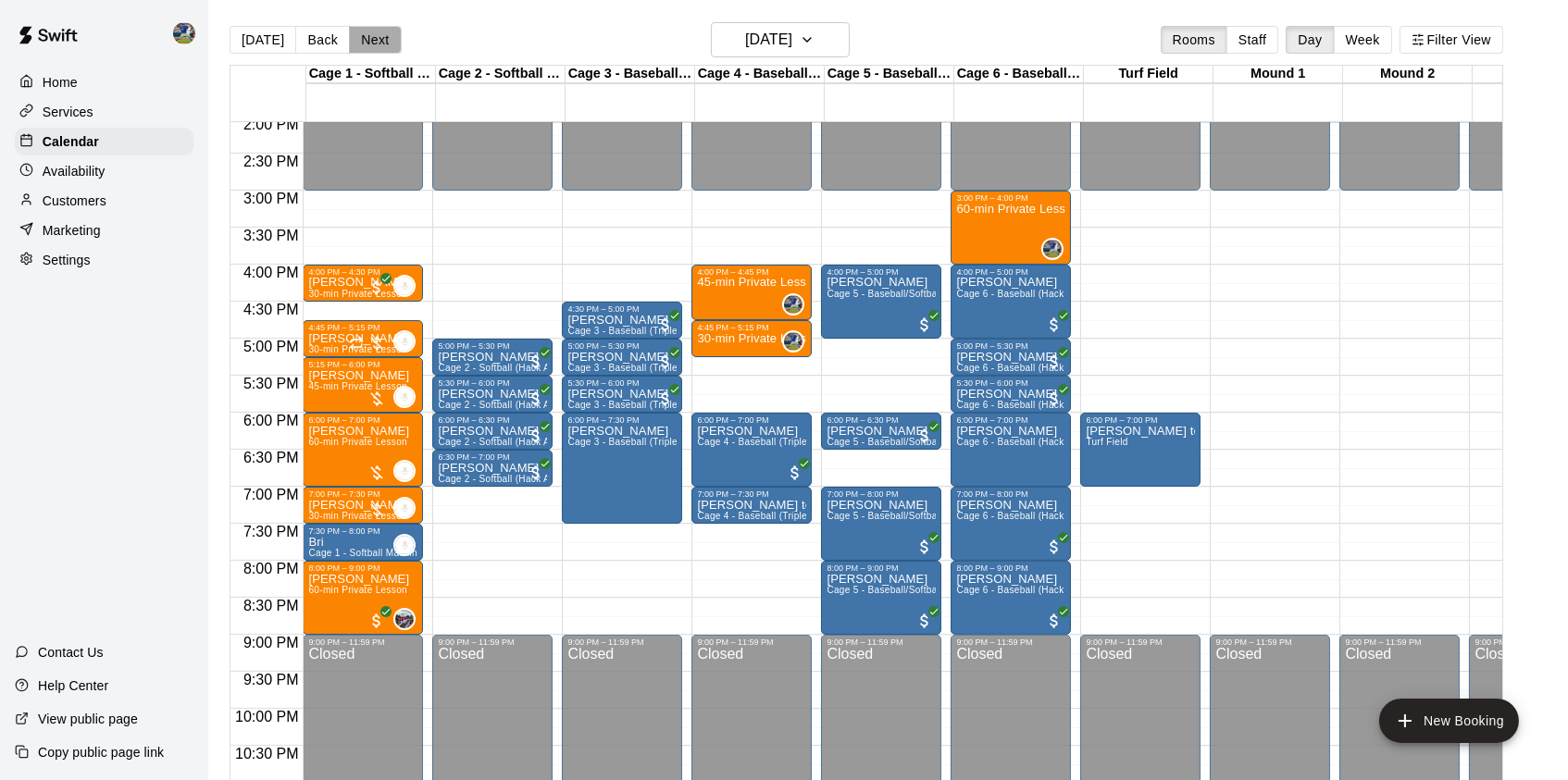
click at [379, 51] on button "Next" at bounding box center [375, 40] width 52 height 28
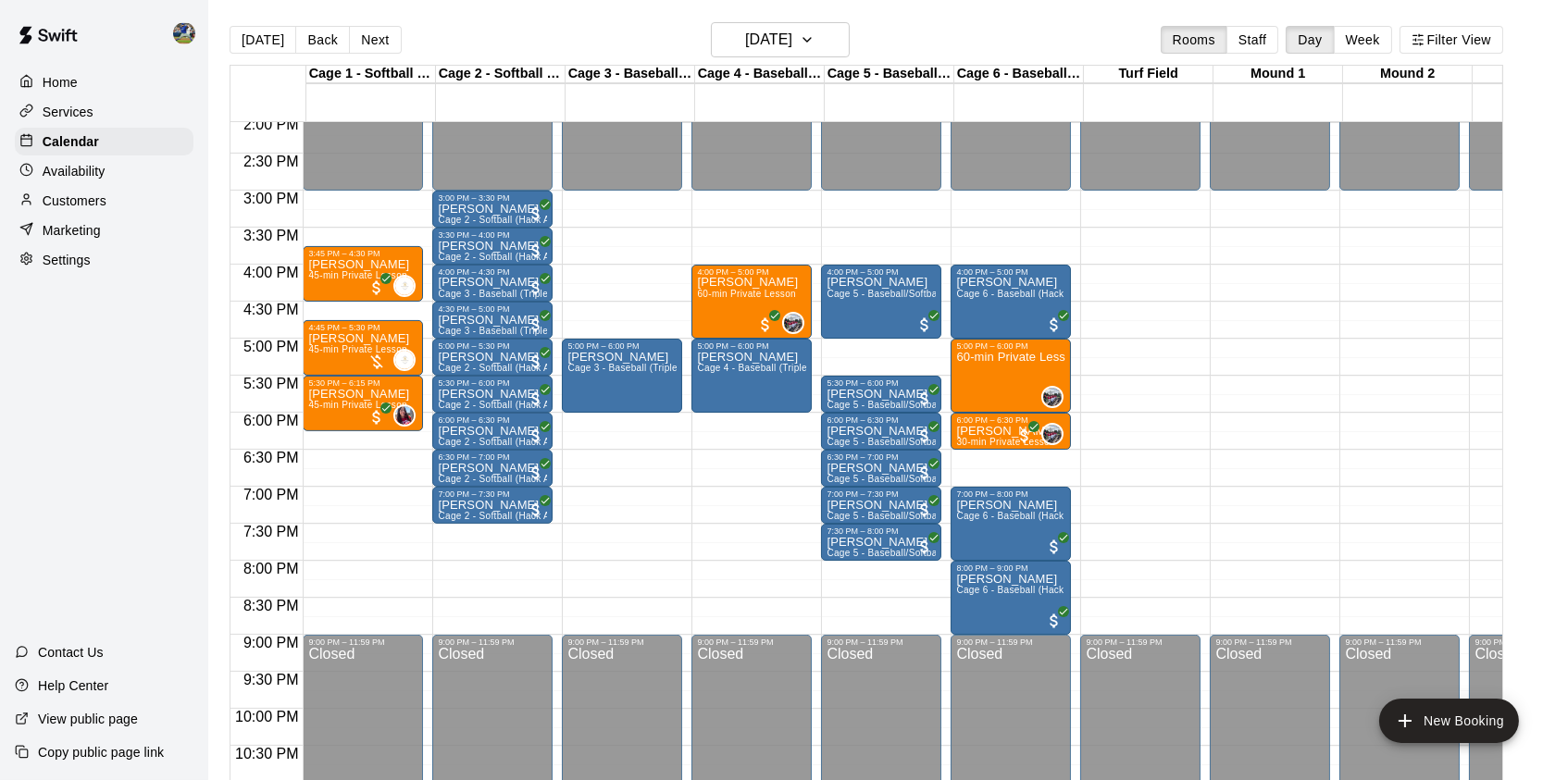
click at [1237, 58] on div "[DATE] Back [DATE][DATE] Rooms Staff Day Week Filter View" at bounding box center [866, 43] width 1273 height 42
click at [1245, 51] on button "Staff" at bounding box center [1253, 40] width 53 height 28
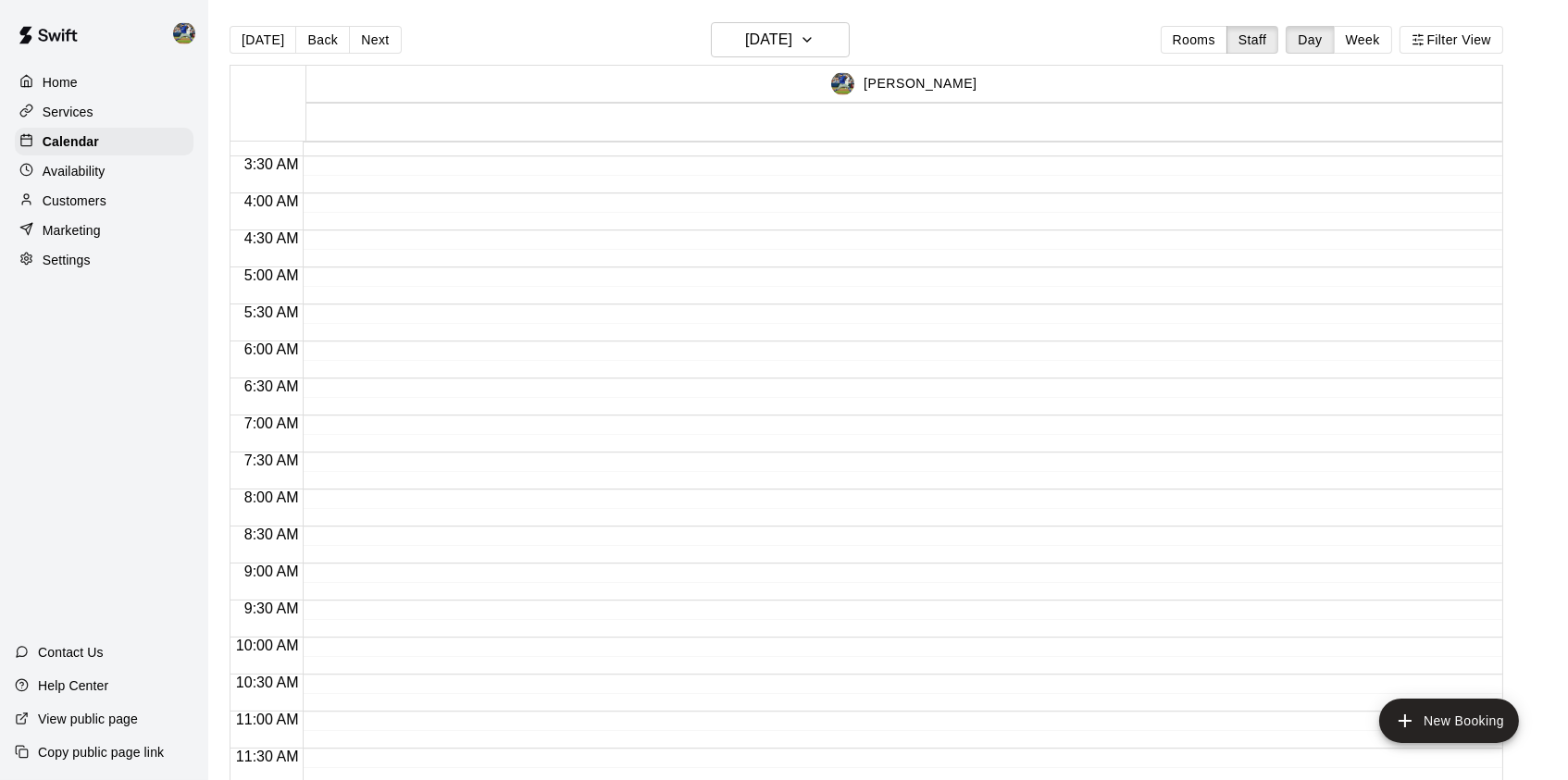
scroll to position [242, 0]
click at [100, 158] on div "Availability" at bounding box center [104, 172] width 178 height 28
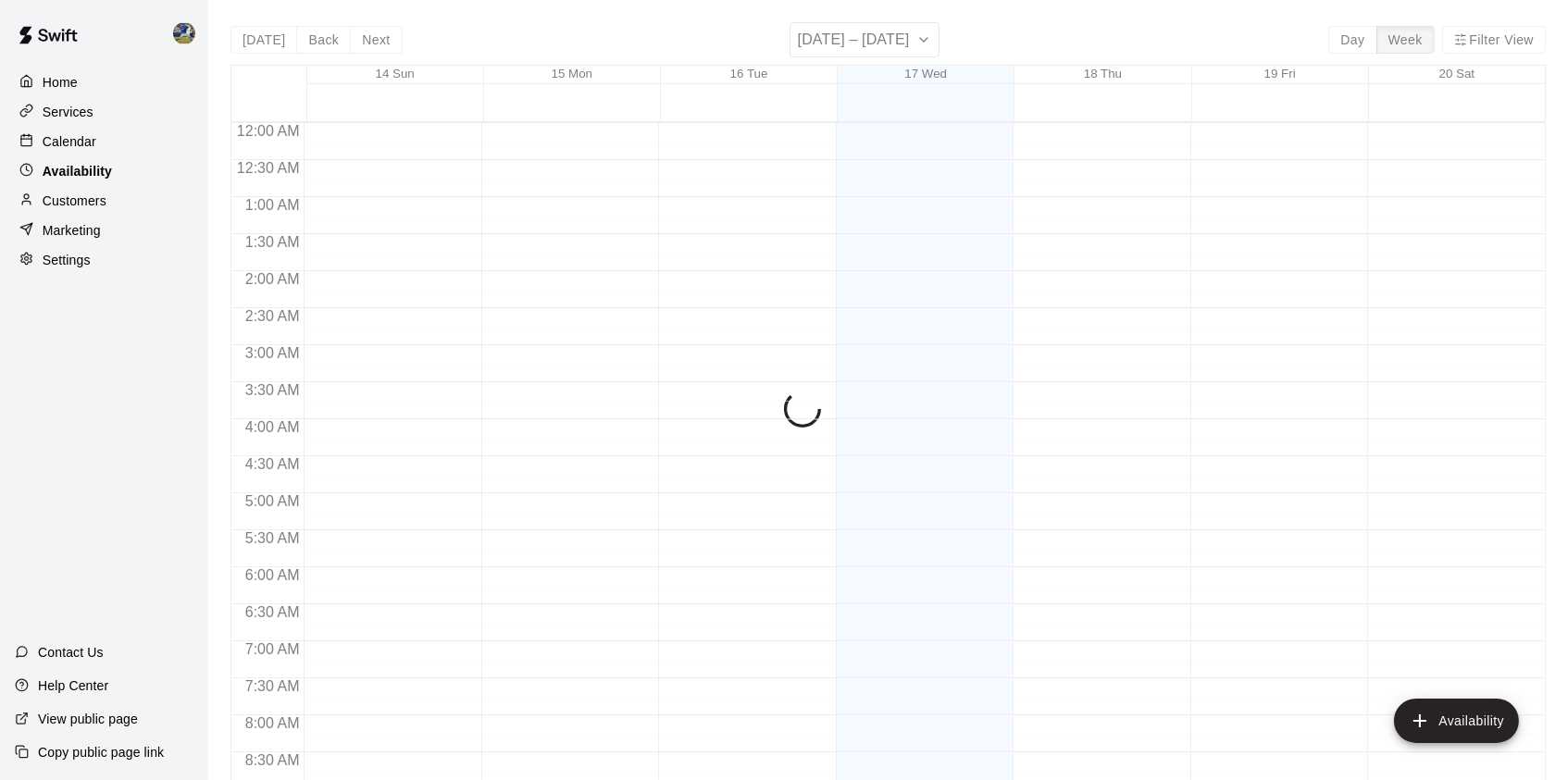
scroll to position [1098, 0]
